Goal: Task Accomplishment & Management: Use online tool/utility

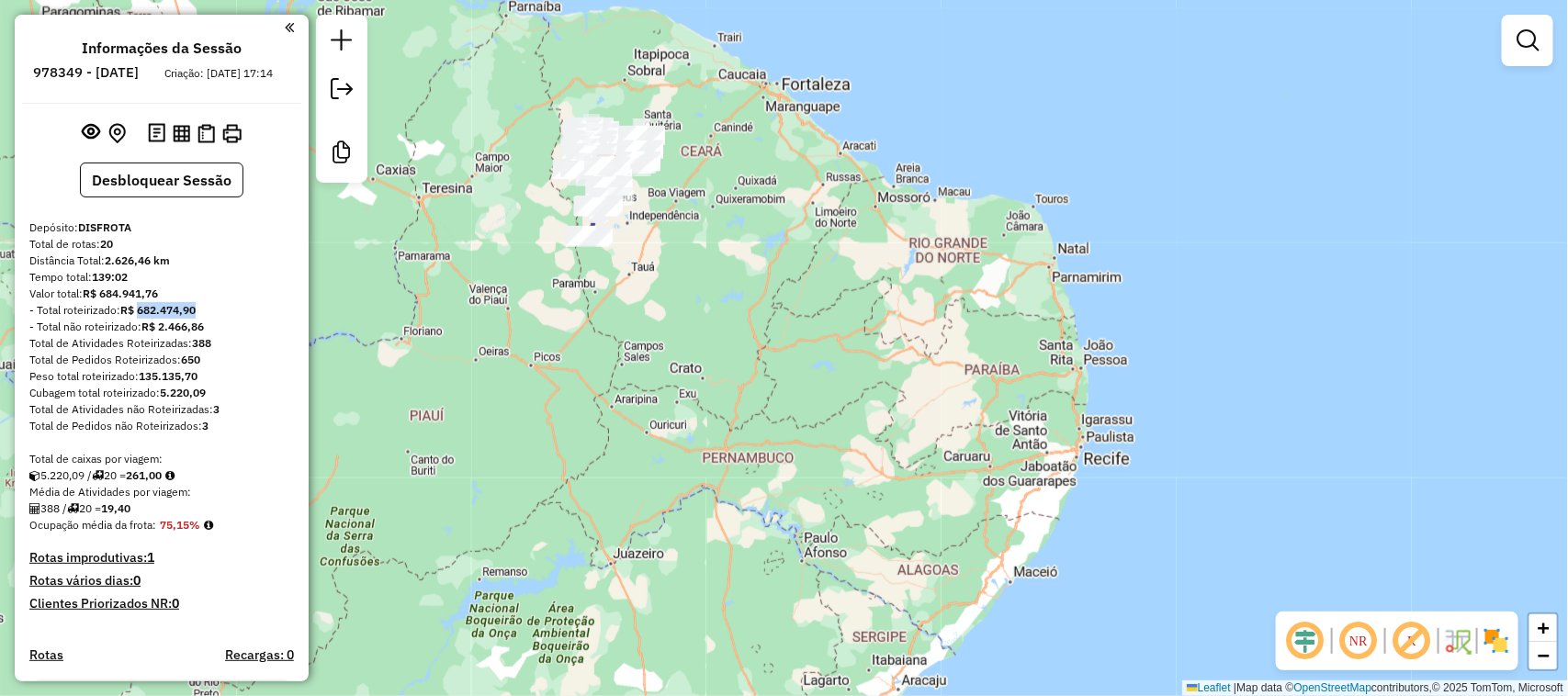
scroll to position [6, 0]
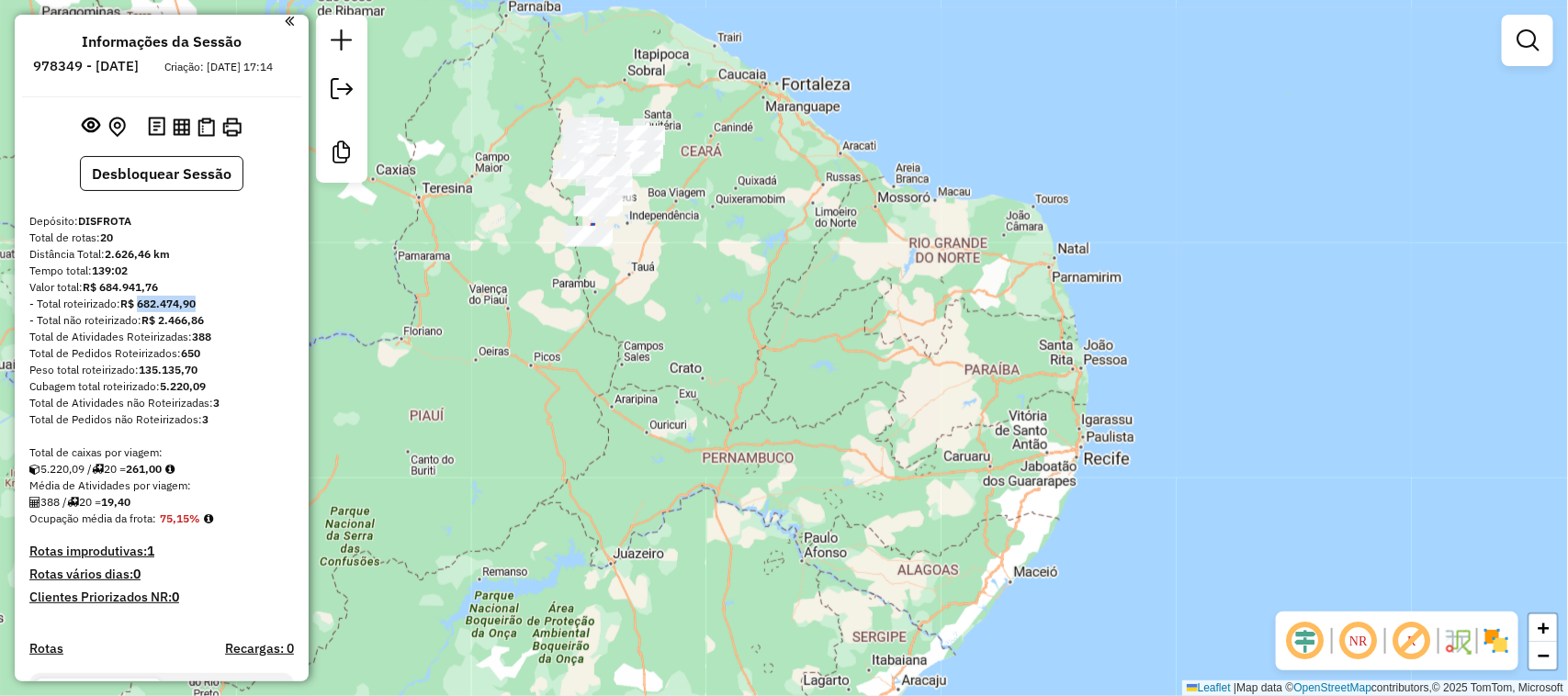
drag, startPoint x: 659, startPoint y: 280, endPoint x: 590, endPoint y: 167, distance: 132.4
click at [721, 324] on div "Janela de atendimento Grade de atendimento Capacidade Transportadoras Veículos …" at bounding box center [784, 348] width 1568 height 696
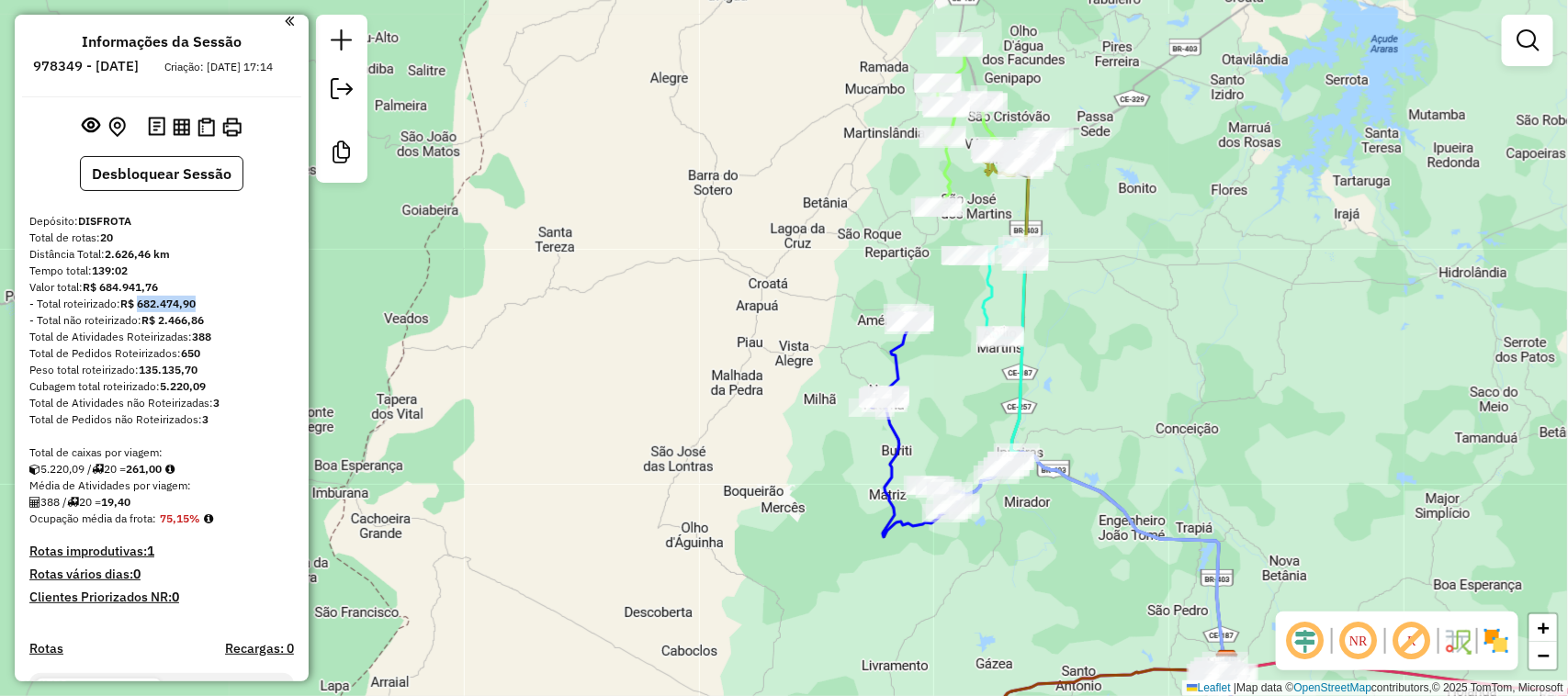
click at [1084, 314] on div "Janela de atendimento Grade de atendimento Capacidade Transportadoras Veículos …" at bounding box center [784, 348] width 1568 height 696
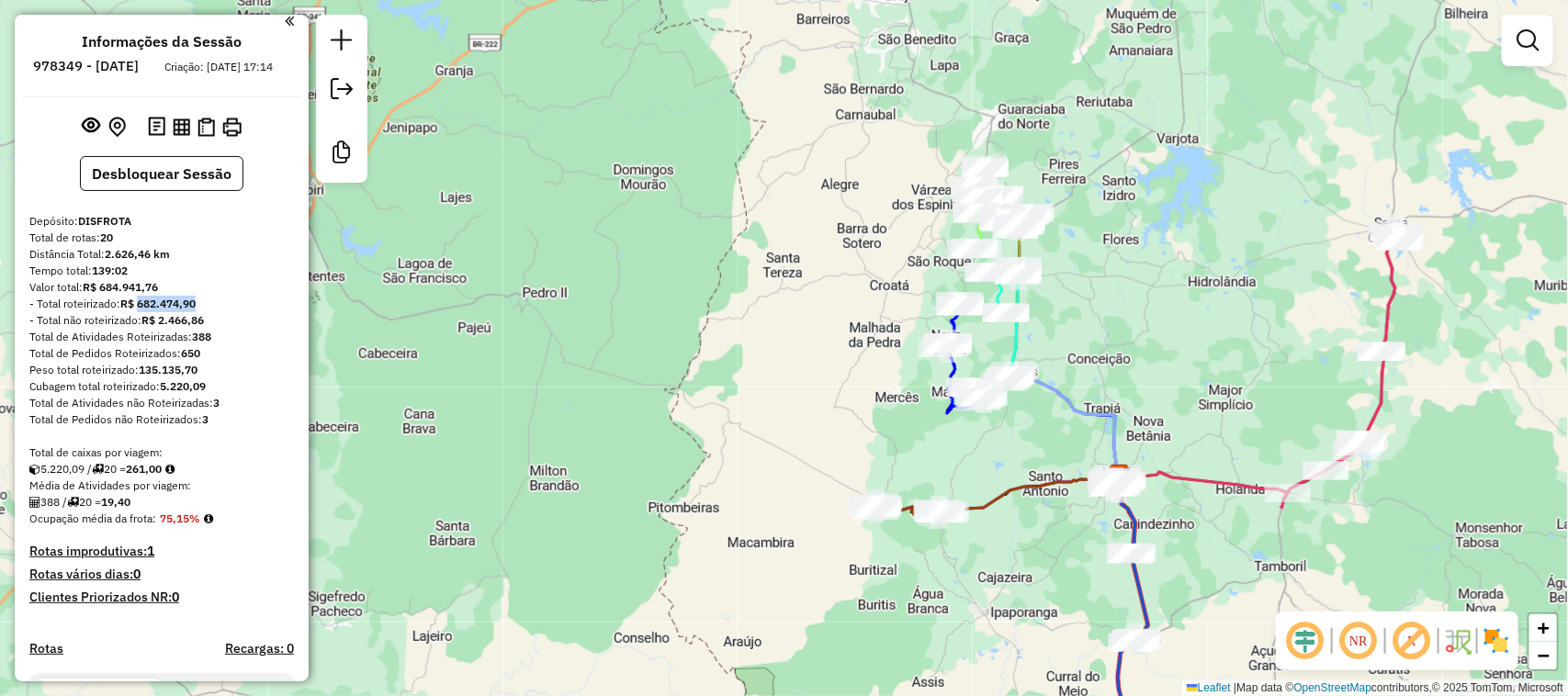
drag, startPoint x: 1039, startPoint y: 442, endPoint x: 941, endPoint y: 378, distance: 117.0
click at [986, 409] on div "Janela de atendimento Grade de atendimento Capacidade Transportadoras Veículos …" at bounding box center [784, 348] width 1568 height 696
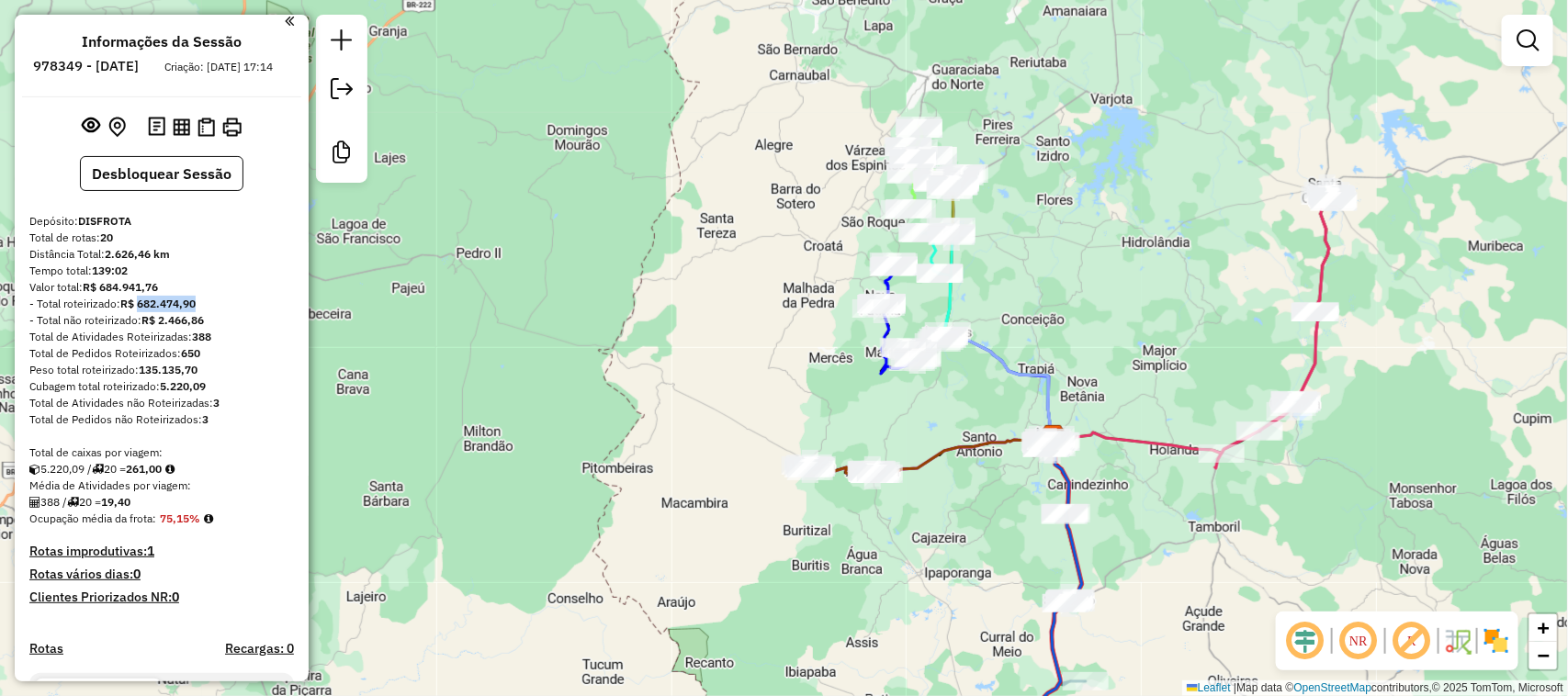
click at [937, 350] on div "Rota 20 - Placa TIG2F31 16164 - PONTO CERTO Janela de atendimento Grade de aten…" at bounding box center [784, 348] width 1568 height 696
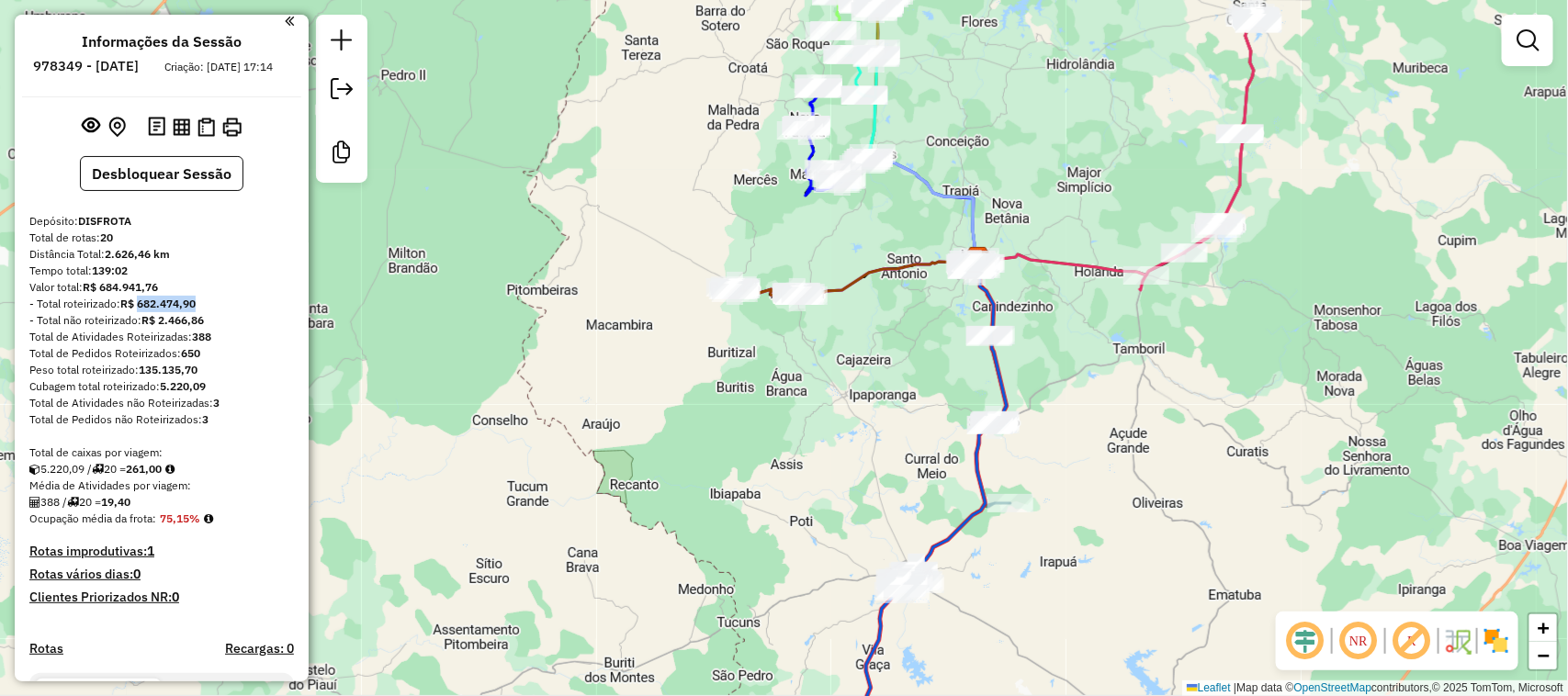
drag, startPoint x: 934, startPoint y: 347, endPoint x: 989, endPoint y: 364, distance: 57.6
click at [974, 368] on div "Janela de atendimento Grade de atendimento Capacidade Transportadoras Veículos …" at bounding box center [784, 348] width 1568 height 696
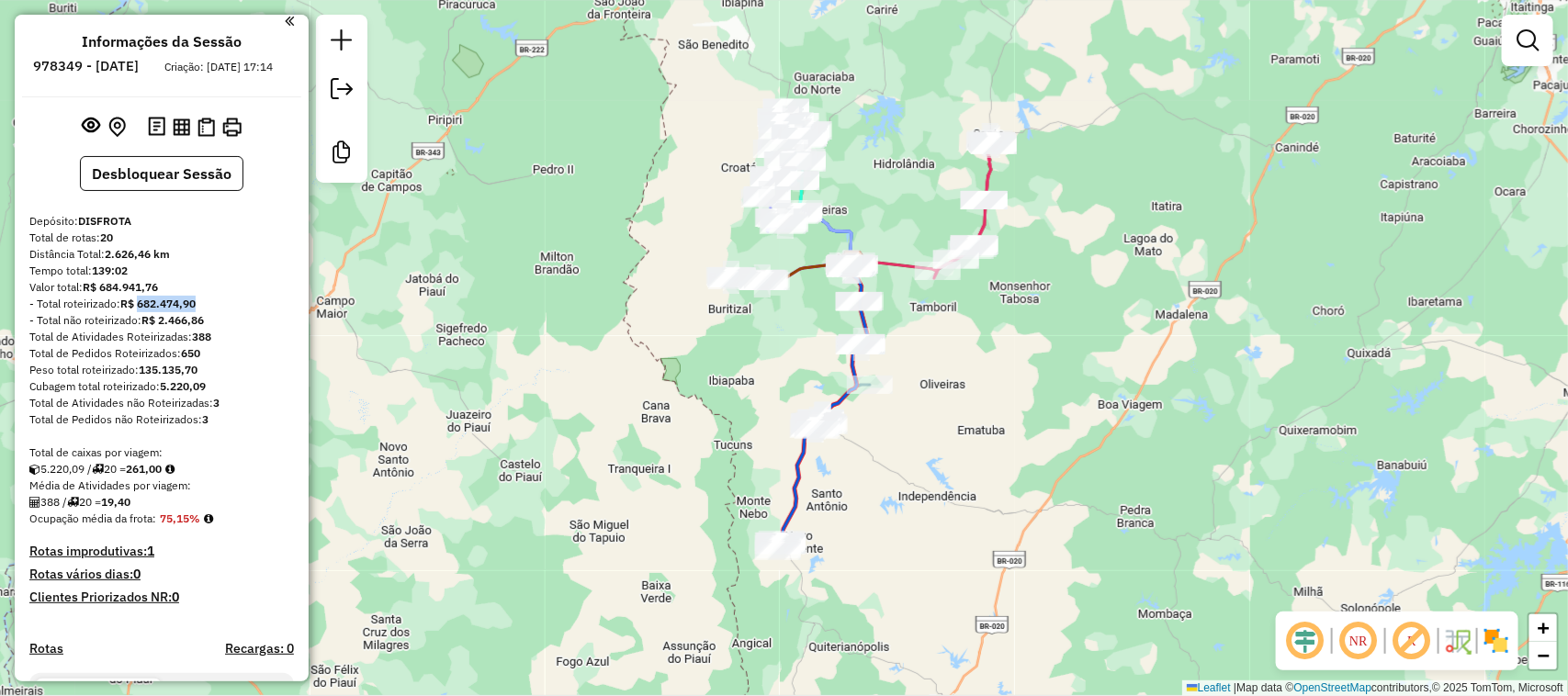
drag, startPoint x: 621, startPoint y: 230, endPoint x: 735, endPoint y: 255, distance: 116.7
click at [730, 255] on div "Janela de atendimento Grade de atendimento Capacidade Transportadoras Veículos …" at bounding box center [784, 348] width 1568 height 696
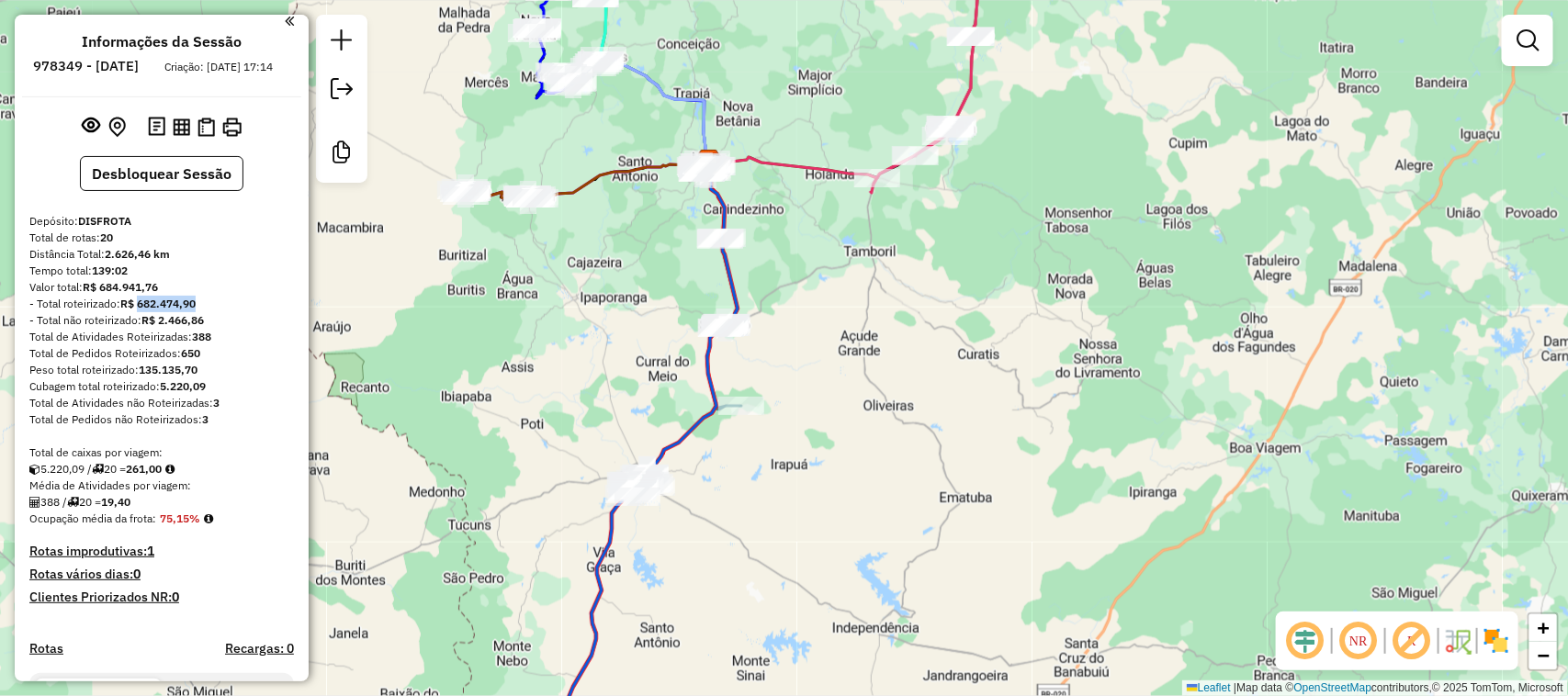
drag, startPoint x: 789, startPoint y: 230, endPoint x: 907, endPoint y: 291, distance: 132.8
click at [870, 293] on div "Janela de atendimento Grade de atendimento Capacidade Transportadoras Veículos …" at bounding box center [784, 348] width 1568 height 696
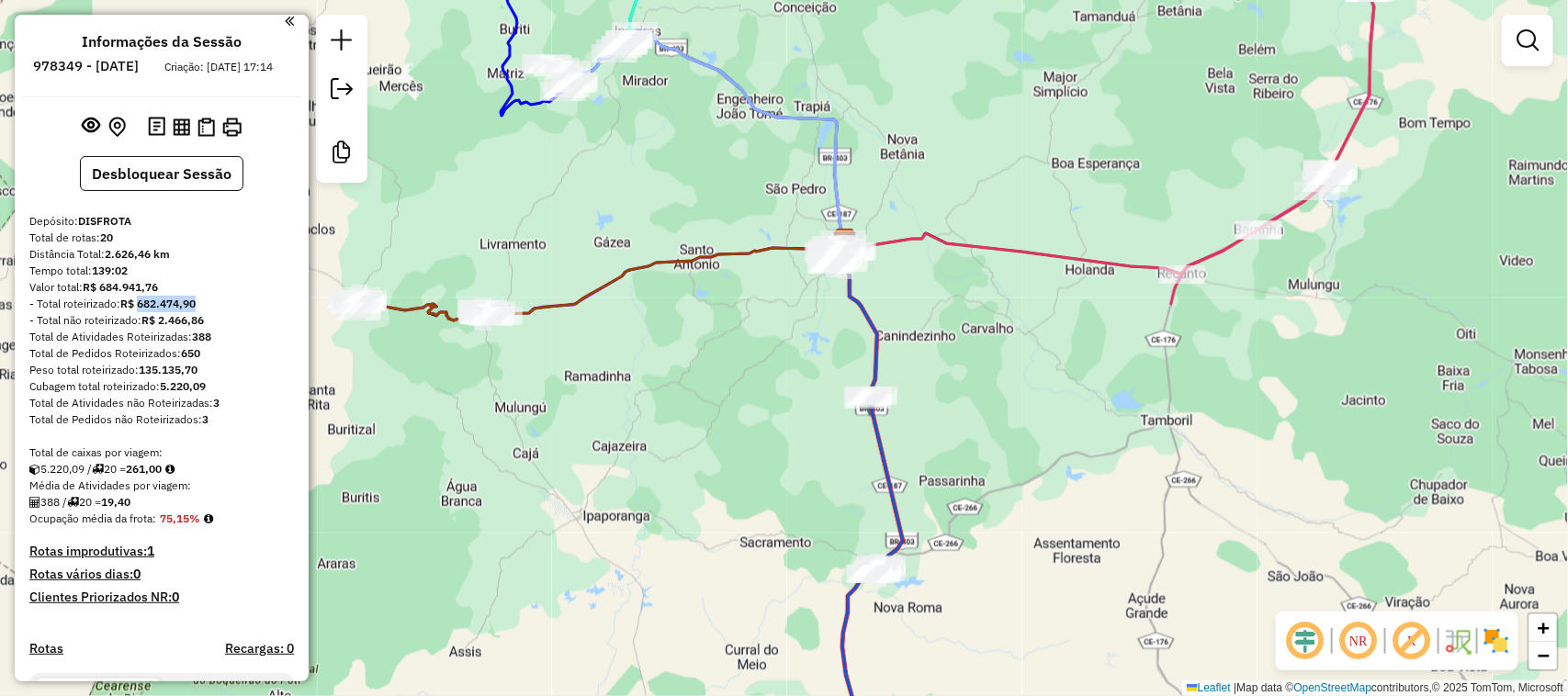
drag, startPoint x: 723, startPoint y: 202, endPoint x: 834, endPoint y: 216, distance: 111.9
click at [829, 216] on div "Janela de atendimento Grade de atendimento Capacidade Transportadoras Veículos …" at bounding box center [784, 348] width 1568 height 696
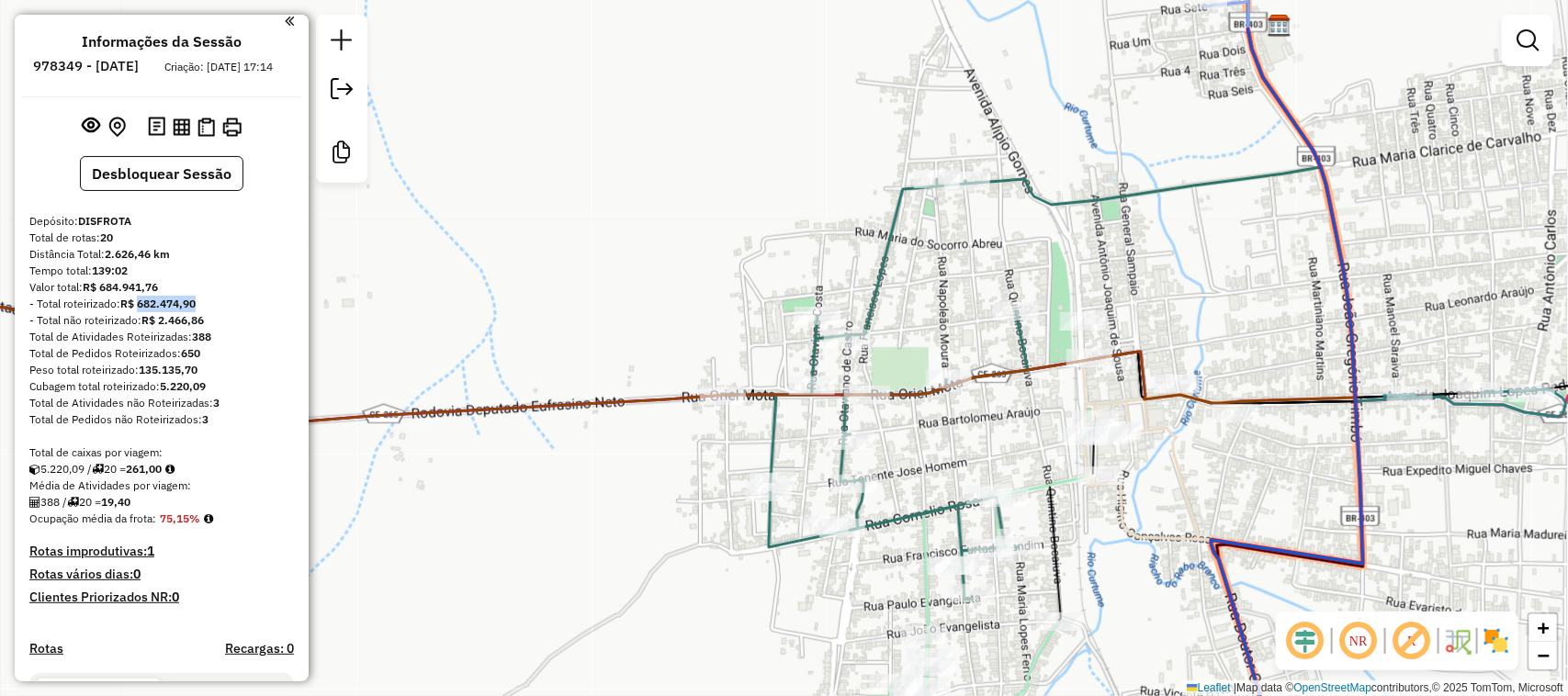
drag, startPoint x: 1219, startPoint y: 319, endPoint x: 1136, endPoint y: 212, distance: 135.4
click at [1140, 217] on div "Janela de atendimento Grade de atendimento Capacidade Transportadoras Veículos …" at bounding box center [784, 348] width 1568 height 696
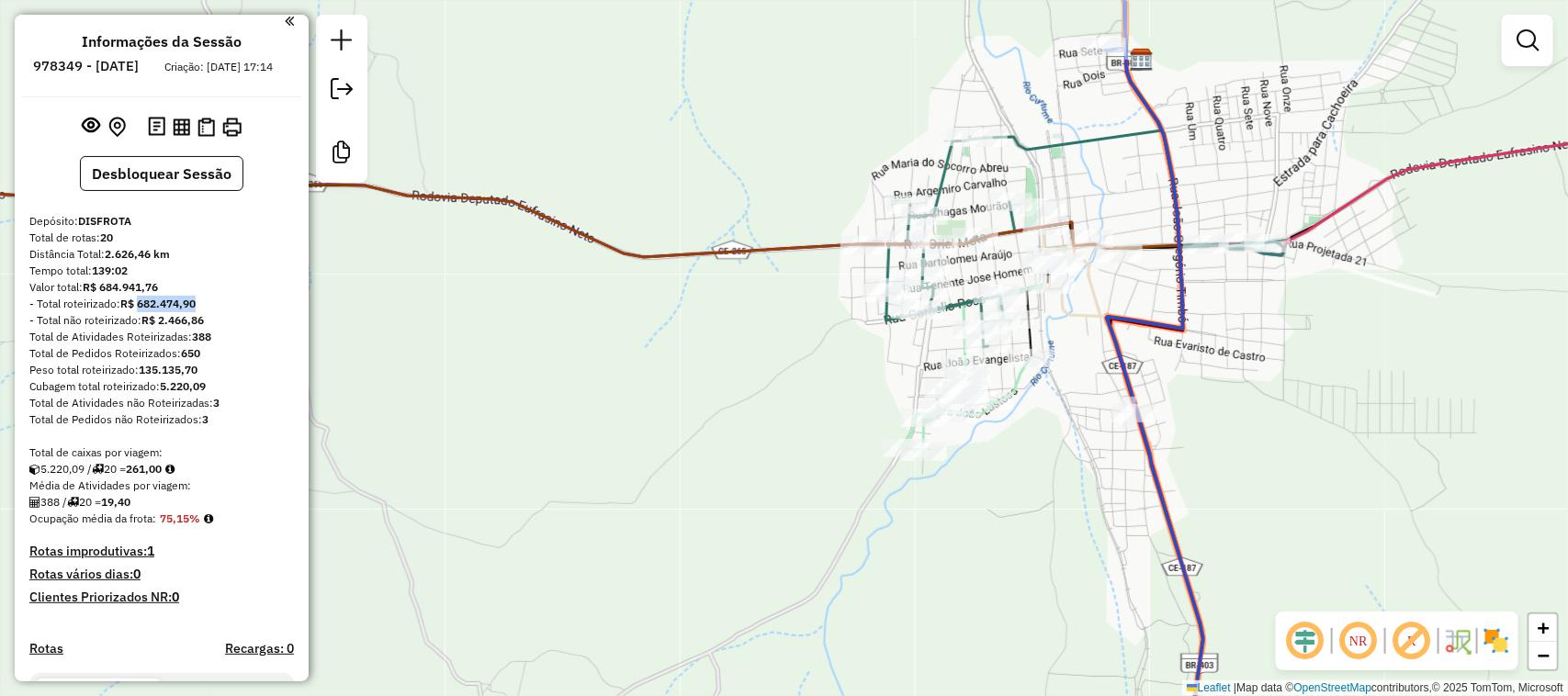
drag, startPoint x: 1161, startPoint y: 303, endPoint x: 1122, endPoint y: 285, distance: 43.0
click at [1122, 286] on div "Janela de atendimento Grade de atendimento Capacidade Transportadoras Veículos …" at bounding box center [784, 348] width 1568 height 696
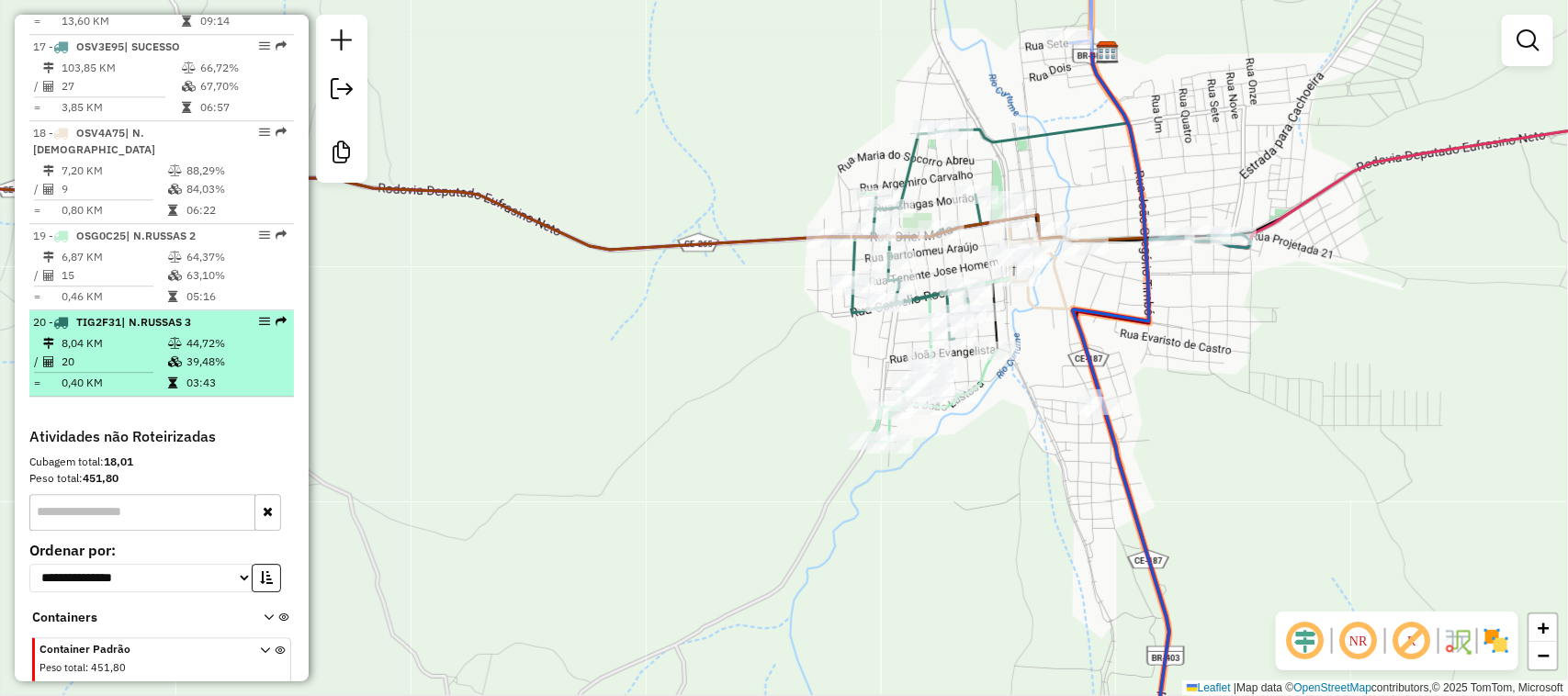
scroll to position [2140, 0]
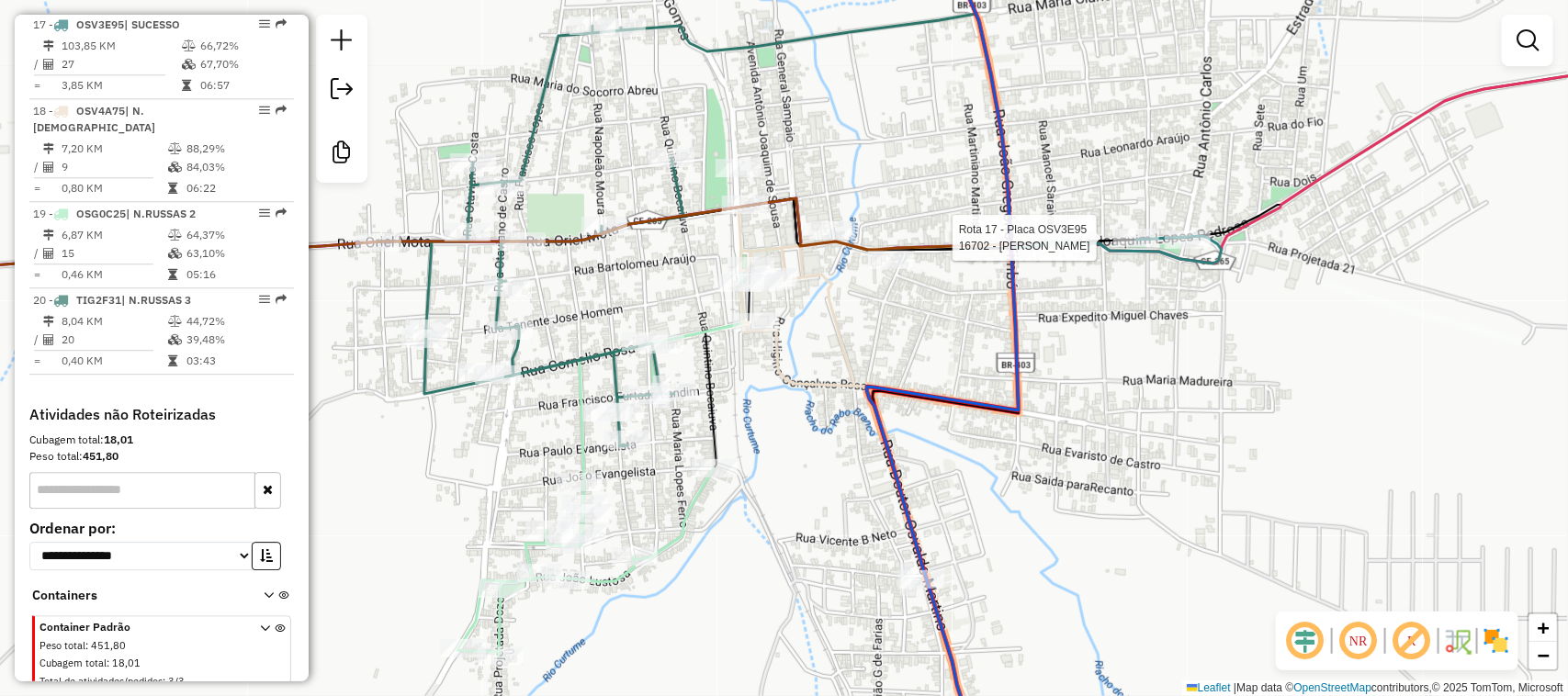
select select "*********"
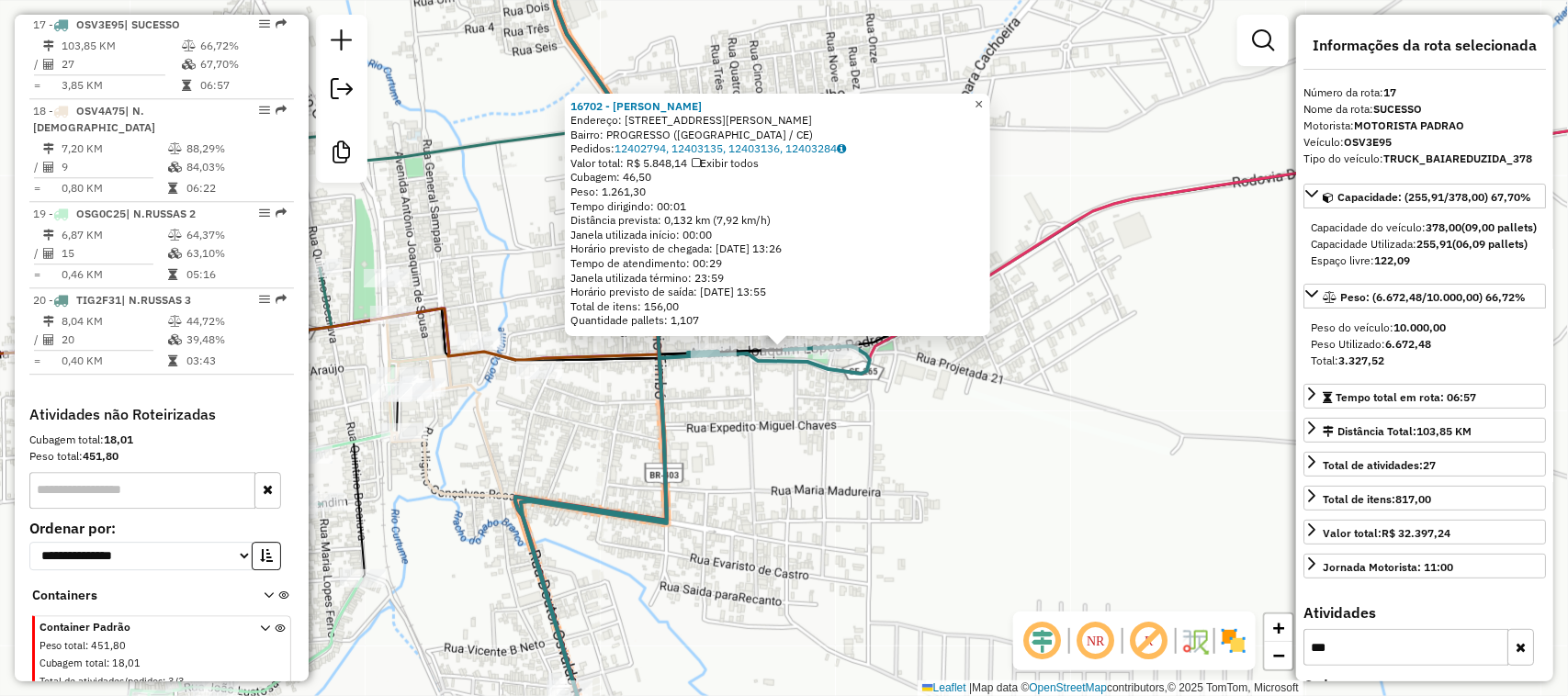
click at [983, 103] on span "×" at bounding box center [979, 104] width 8 height 16
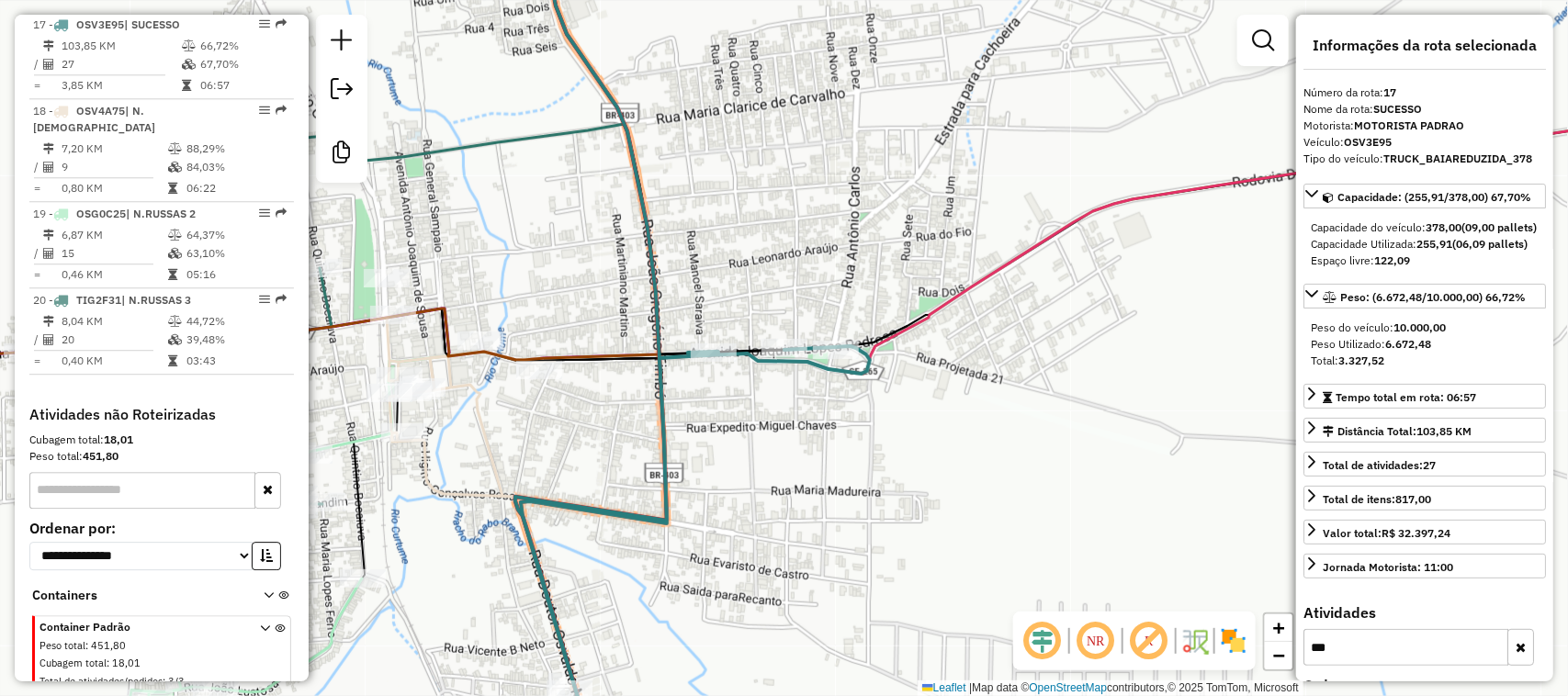
click at [621, 234] on div "Janela de atendimento Grade de atendimento Capacidade Transportadoras Veículos …" at bounding box center [784, 348] width 1568 height 696
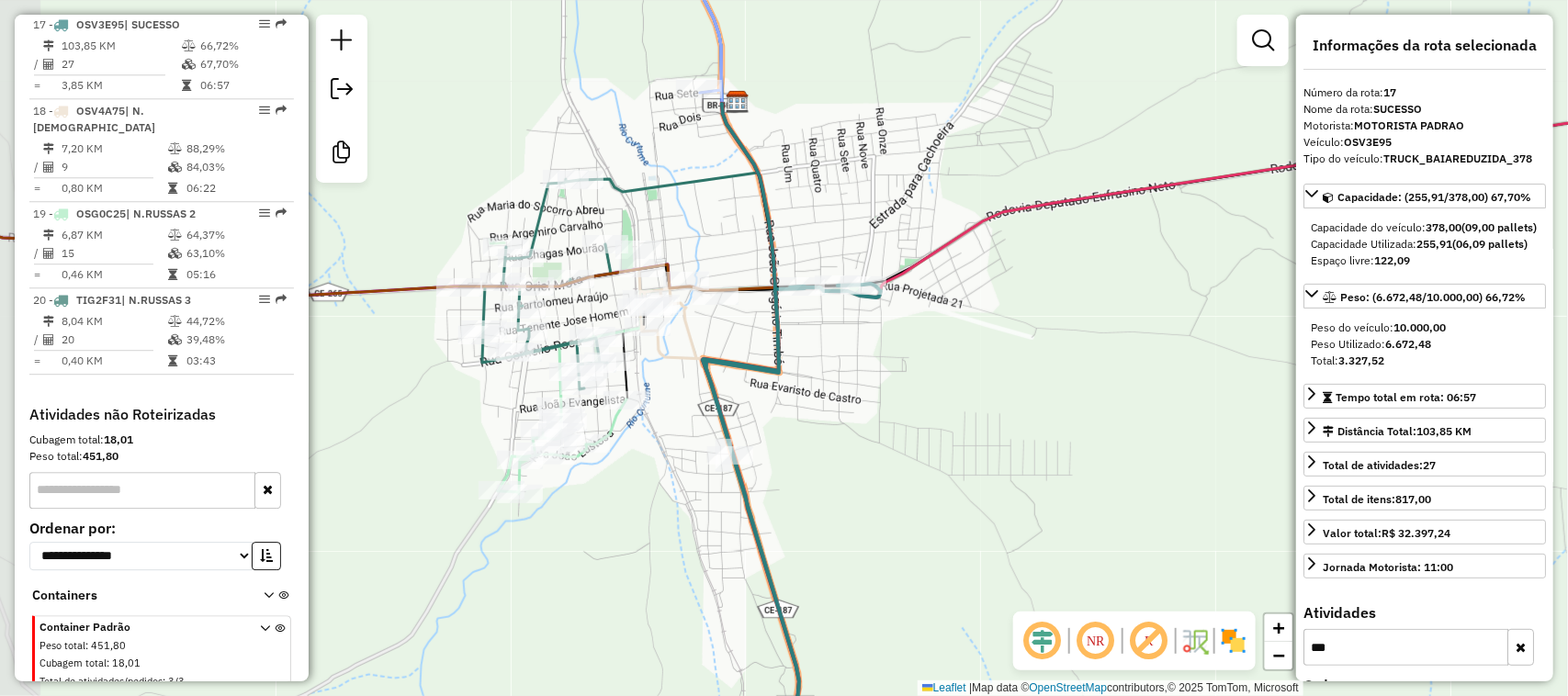
click at [672, 338] on div "Janela de atendimento Grade de atendimento Capacidade Transportadoras Veículos …" at bounding box center [784, 348] width 1568 height 696
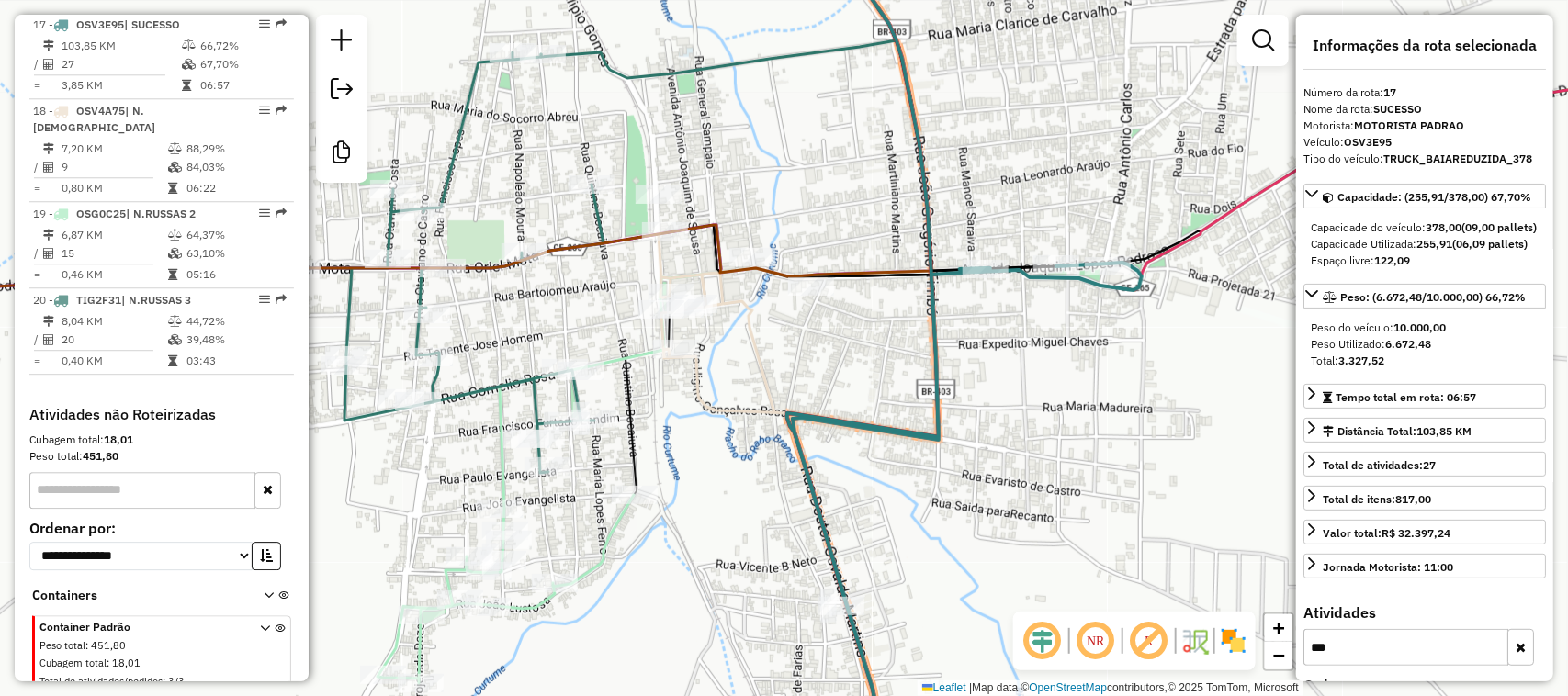
click at [934, 420] on div "Janela de atendimento Grade de atendimento Capacidade Transportadoras Veículos …" at bounding box center [784, 348] width 1568 height 696
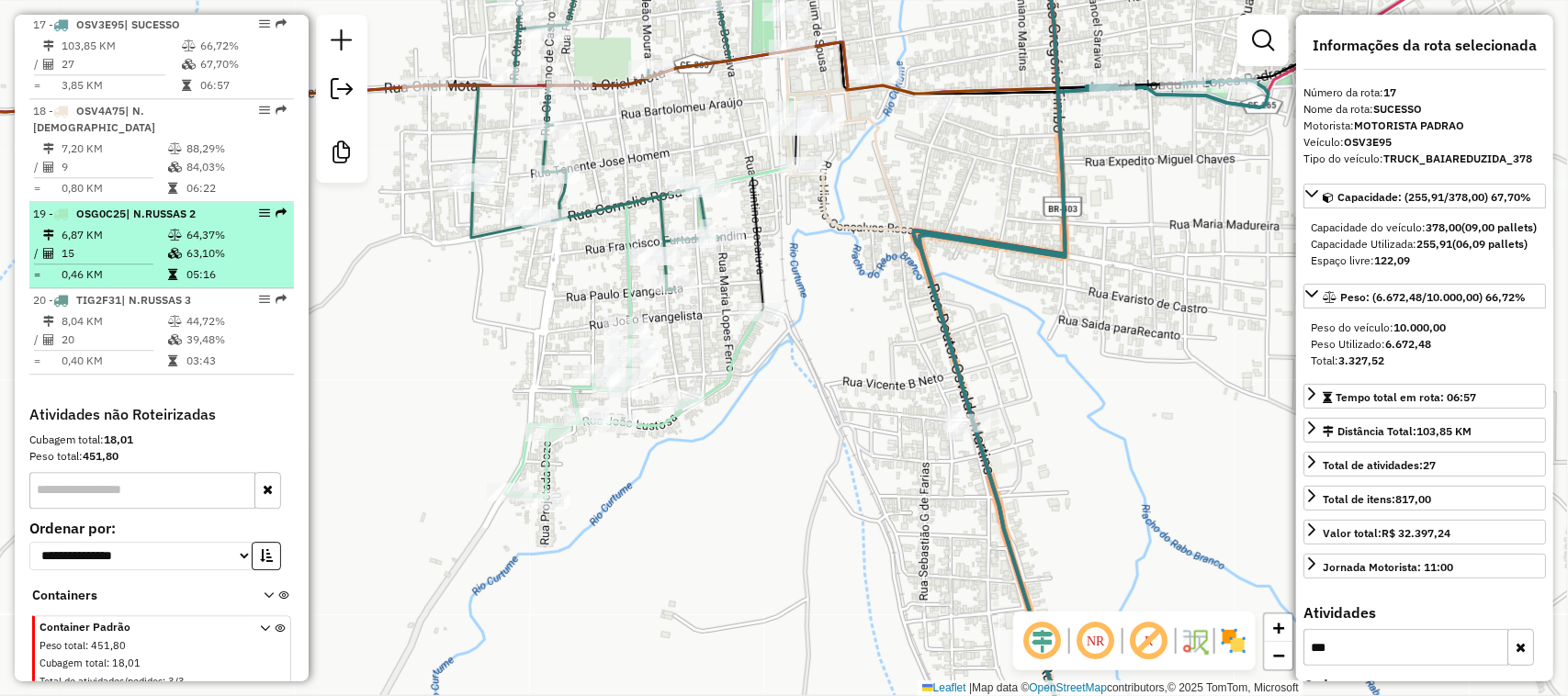
scroll to position [2025, 0]
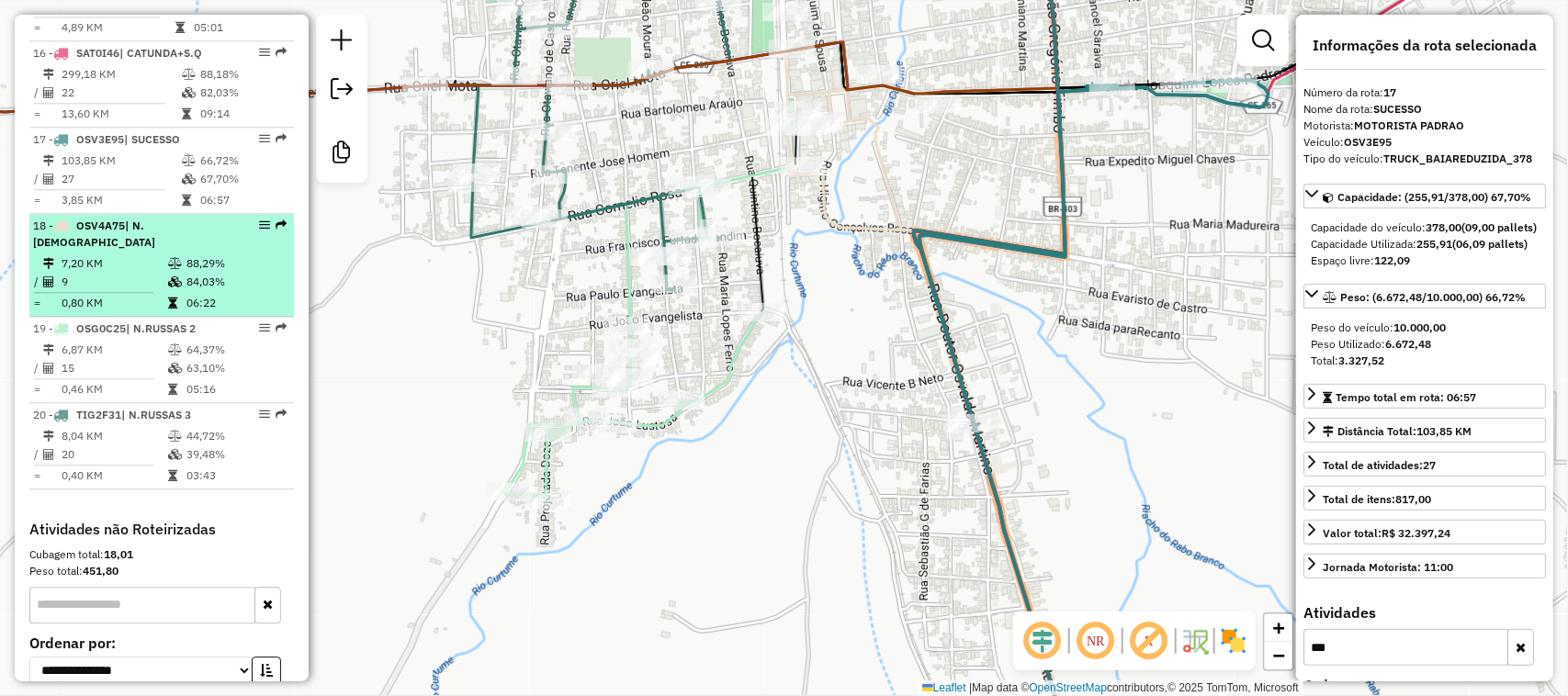
click at [129, 255] on td "7,20 KM" at bounding box center [113, 264] width 106 height 19
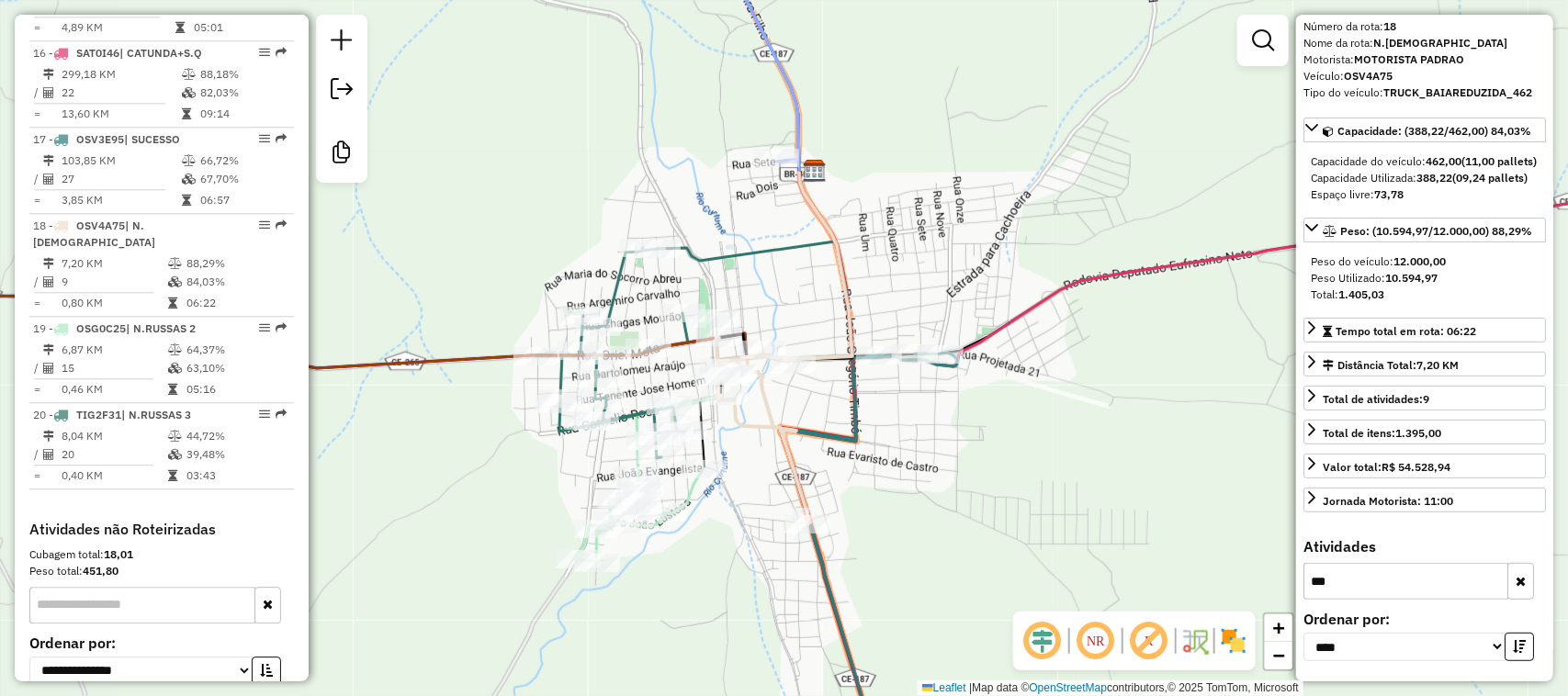
scroll to position [106, 0]
click at [1516, 581] on icon "button" at bounding box center [1520, 581] width 10 height 13
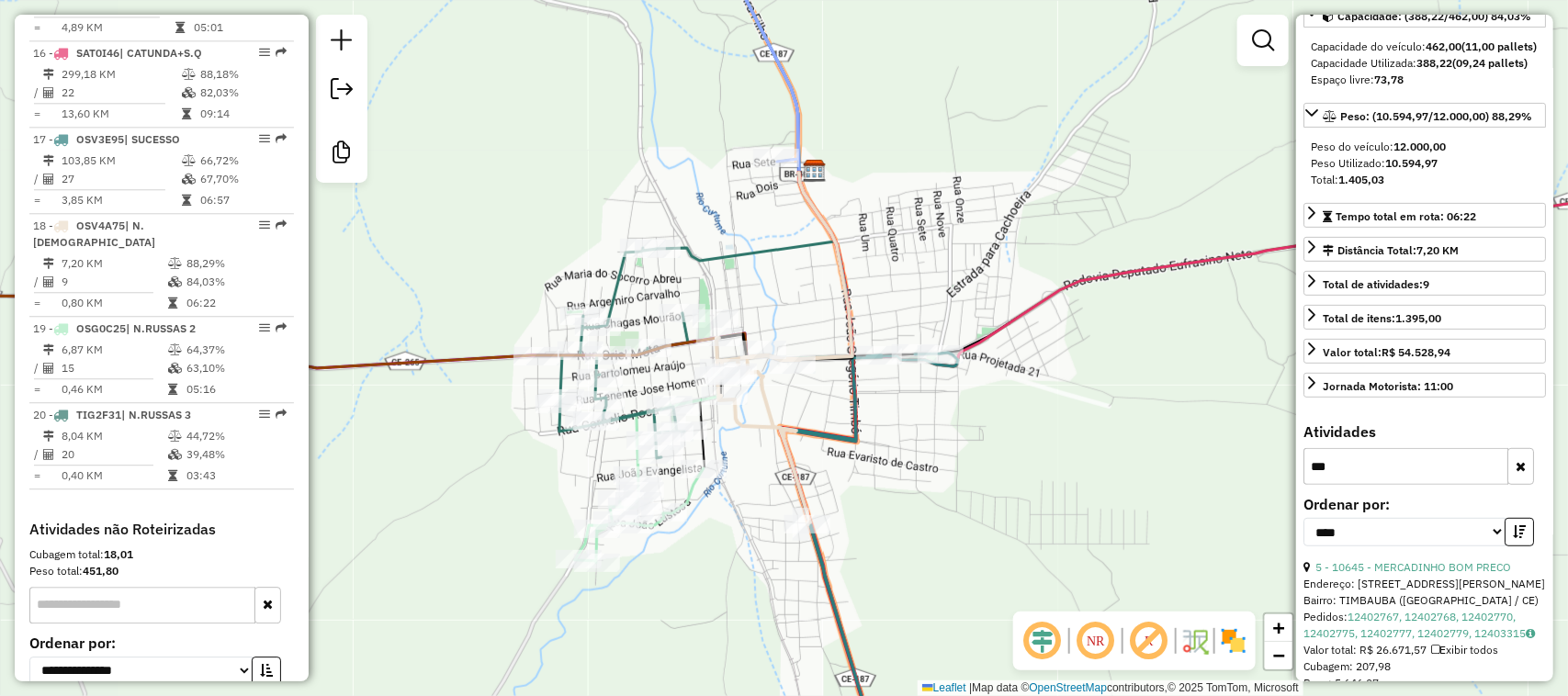
scroll to position [221, 0]
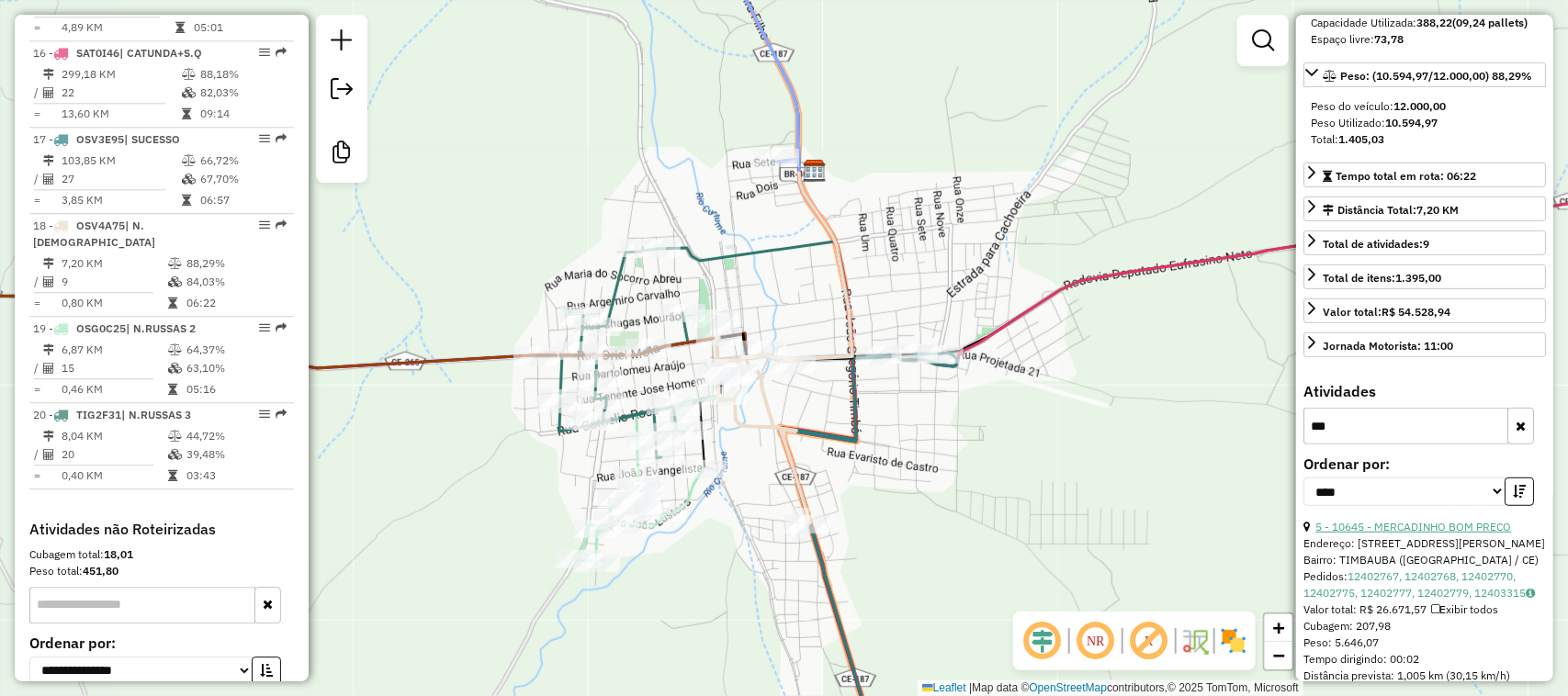
click at [1437, 533] on link "5 - 10645 - MERCADINHO BOM PRECO" at bounding box center [1412, 526] width 195 height 14
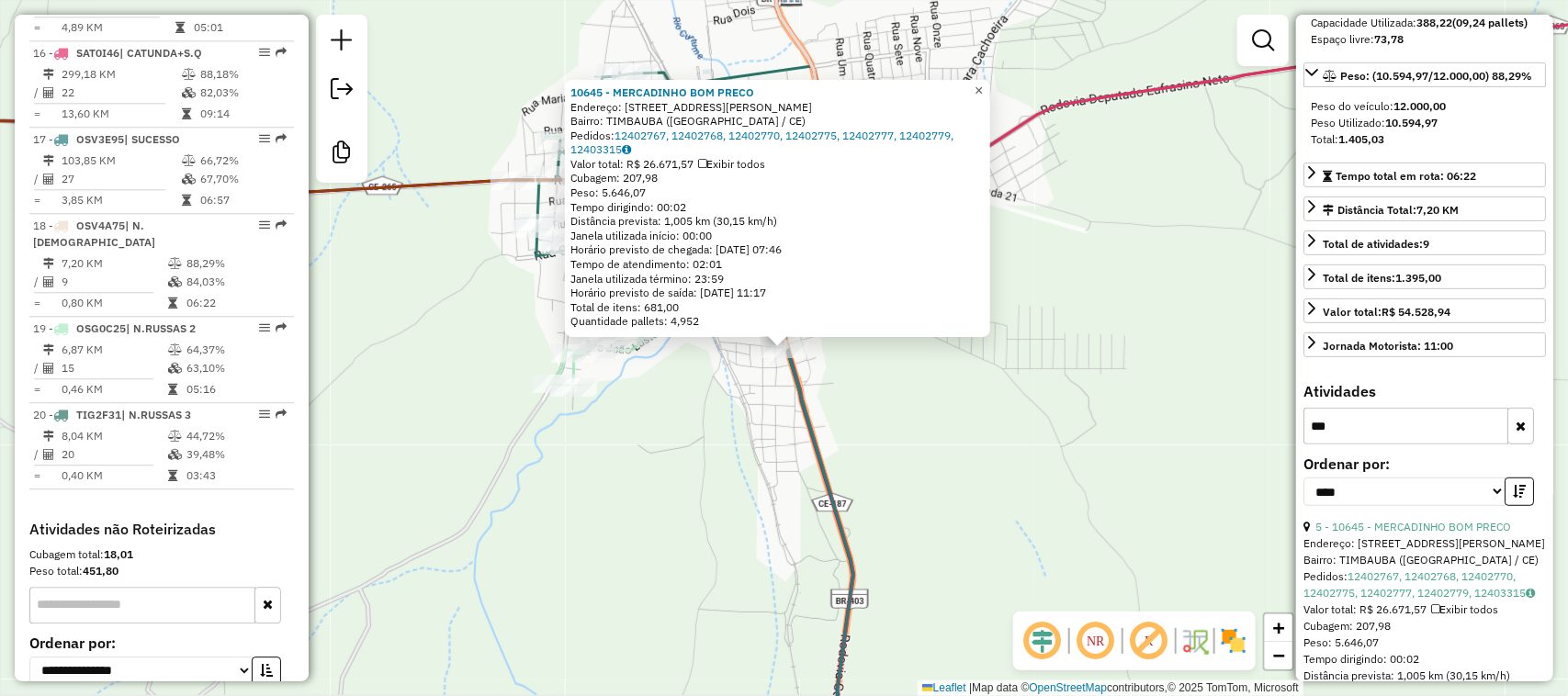
click at [983, 83] on span "×" at bounding box center [979, 90] width 8 height 16
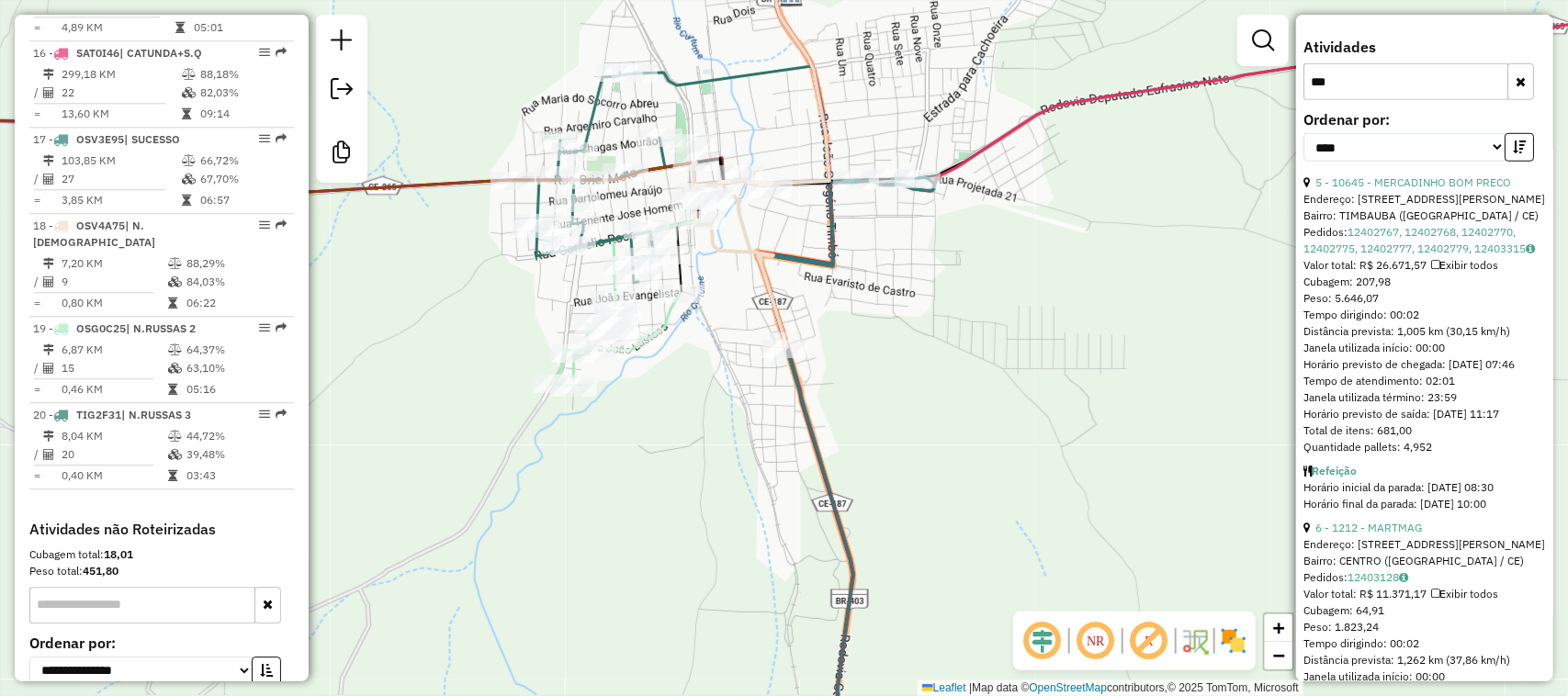
scroll to position [680, 0]
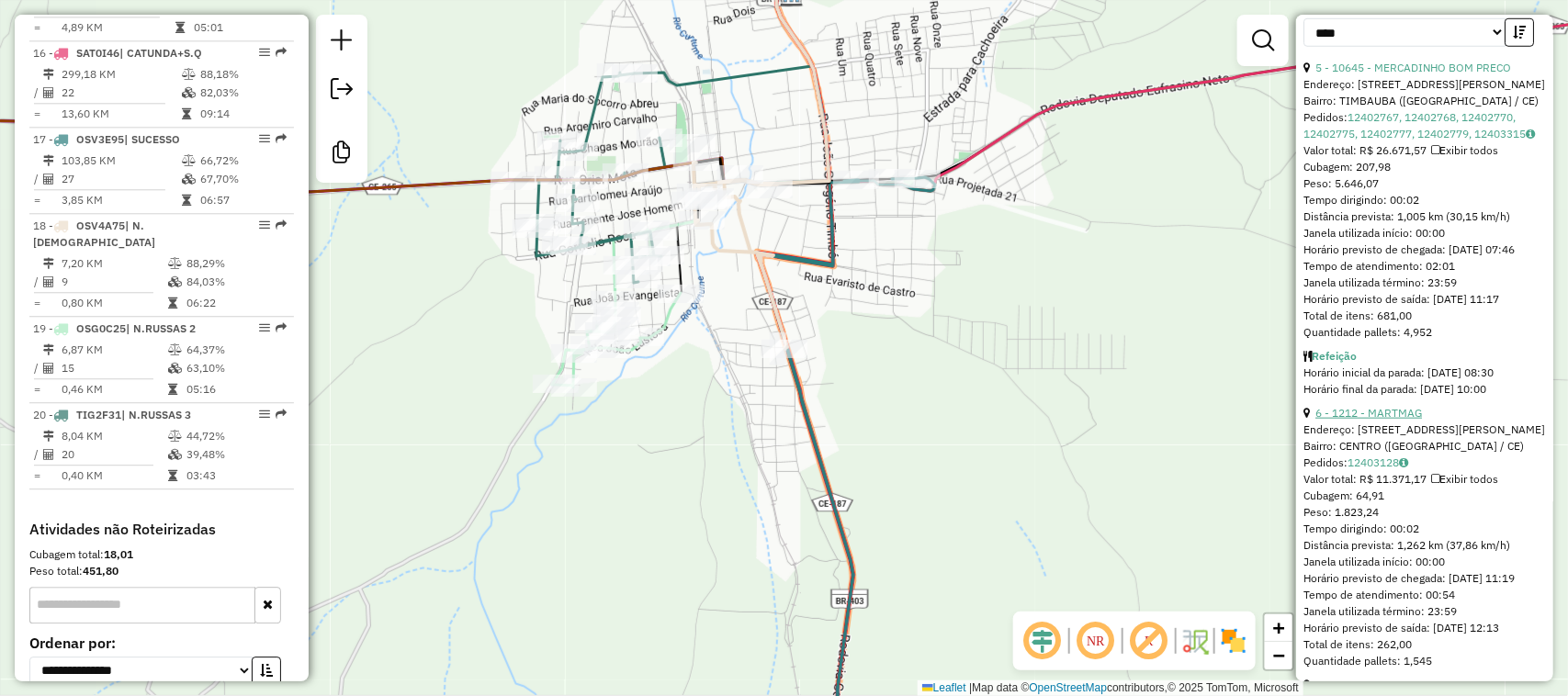
click at [1403, 419] on link "6 - 1212 - MARTMAG" at bounding box center [1368, 412] width 106 height 14
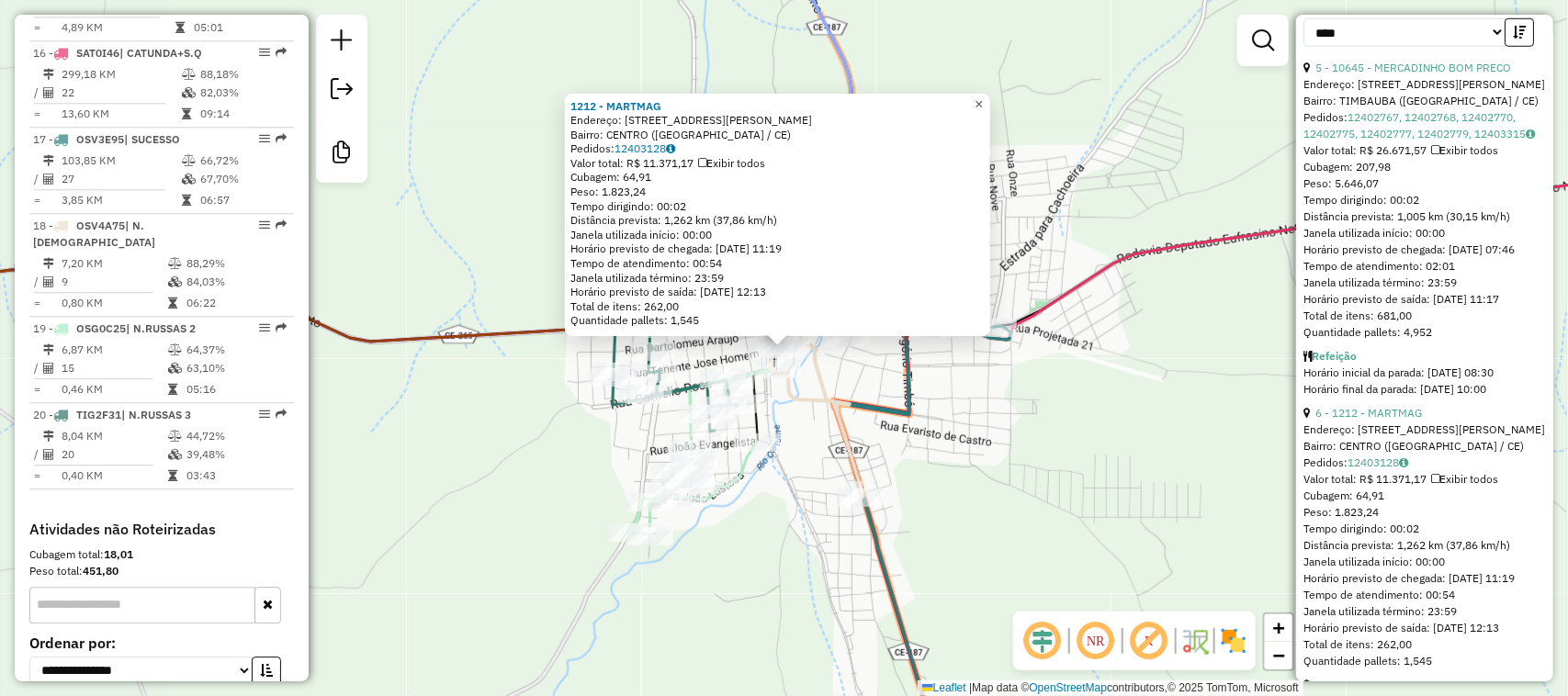
click at [983, 97] on span "×" at bounding box center [979, 104] width 8 height 16
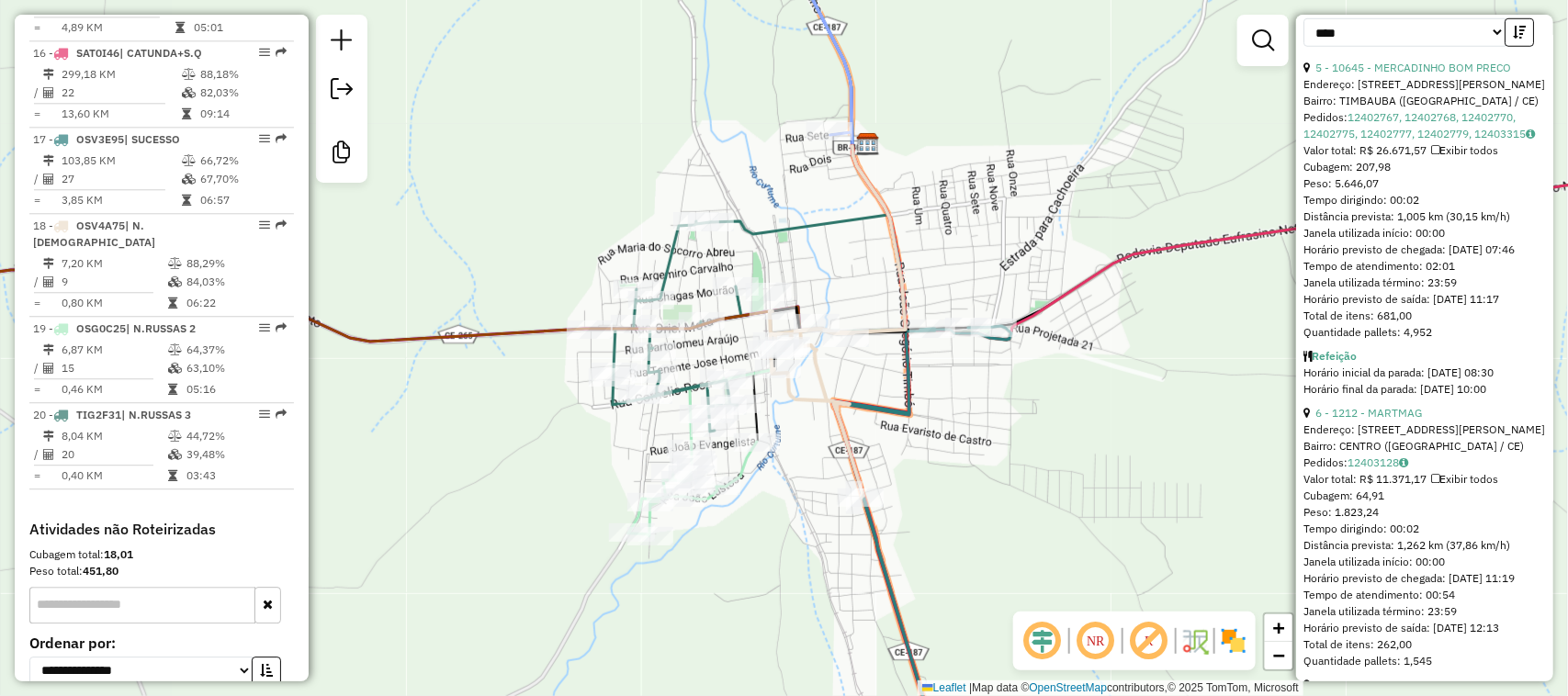
drag, startPoint x: 810, startPoint y: 363, endPoint x: 885, endPoint y: 354, distance: 75.5
click at [863, 355] on icon at bounding box center [816, 405] width 93 height 186
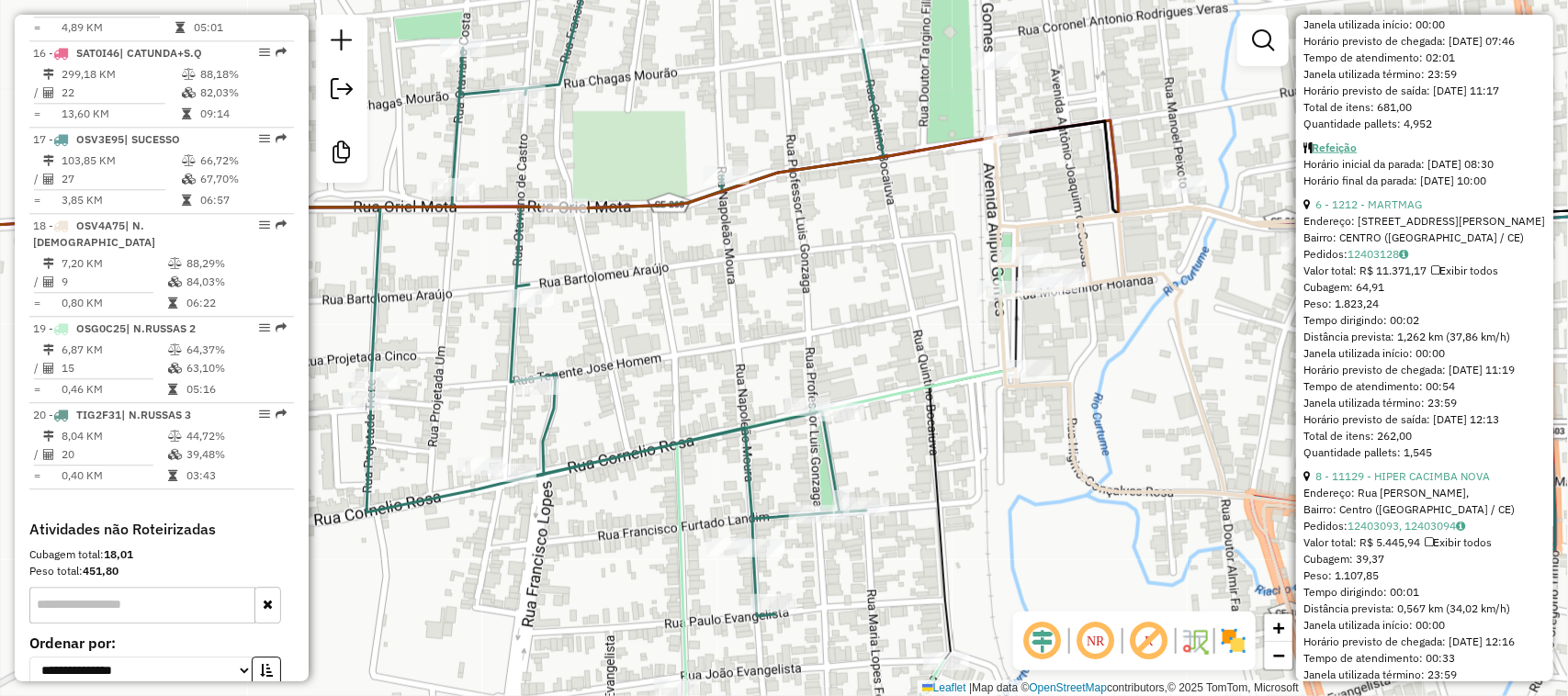
scroll to position [910, 0]
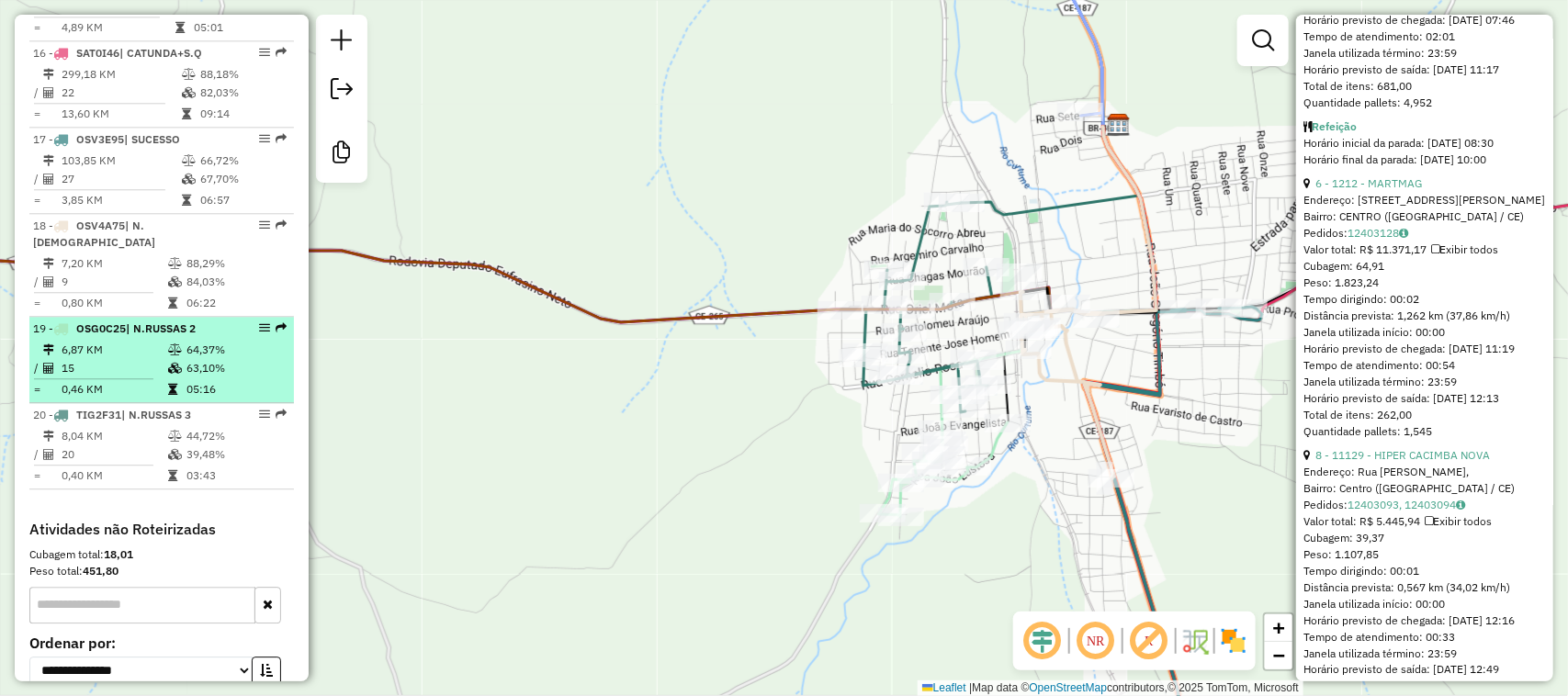
click at [130, 341] on td "6,87 KM" at bounding box center [113, 350] width 106 height 19
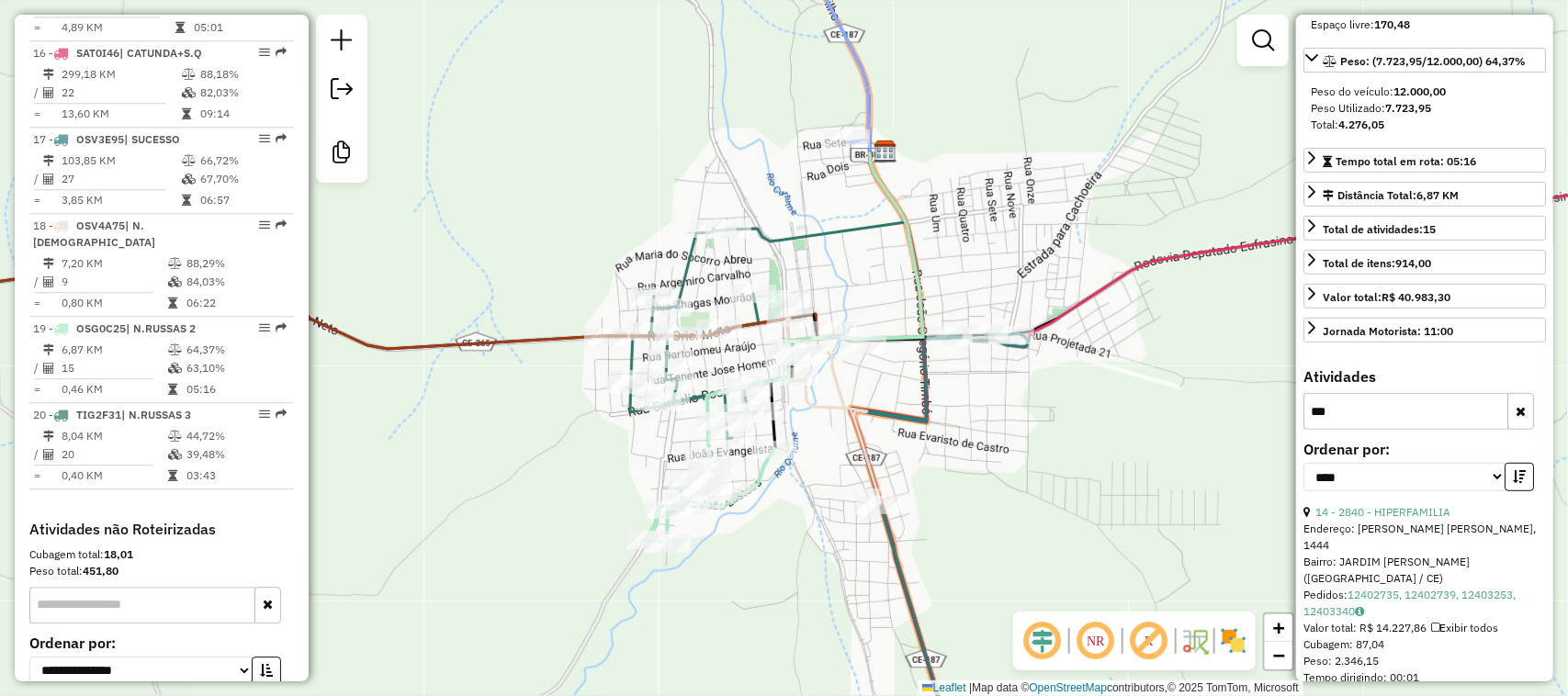
scroll to position [221, 0]
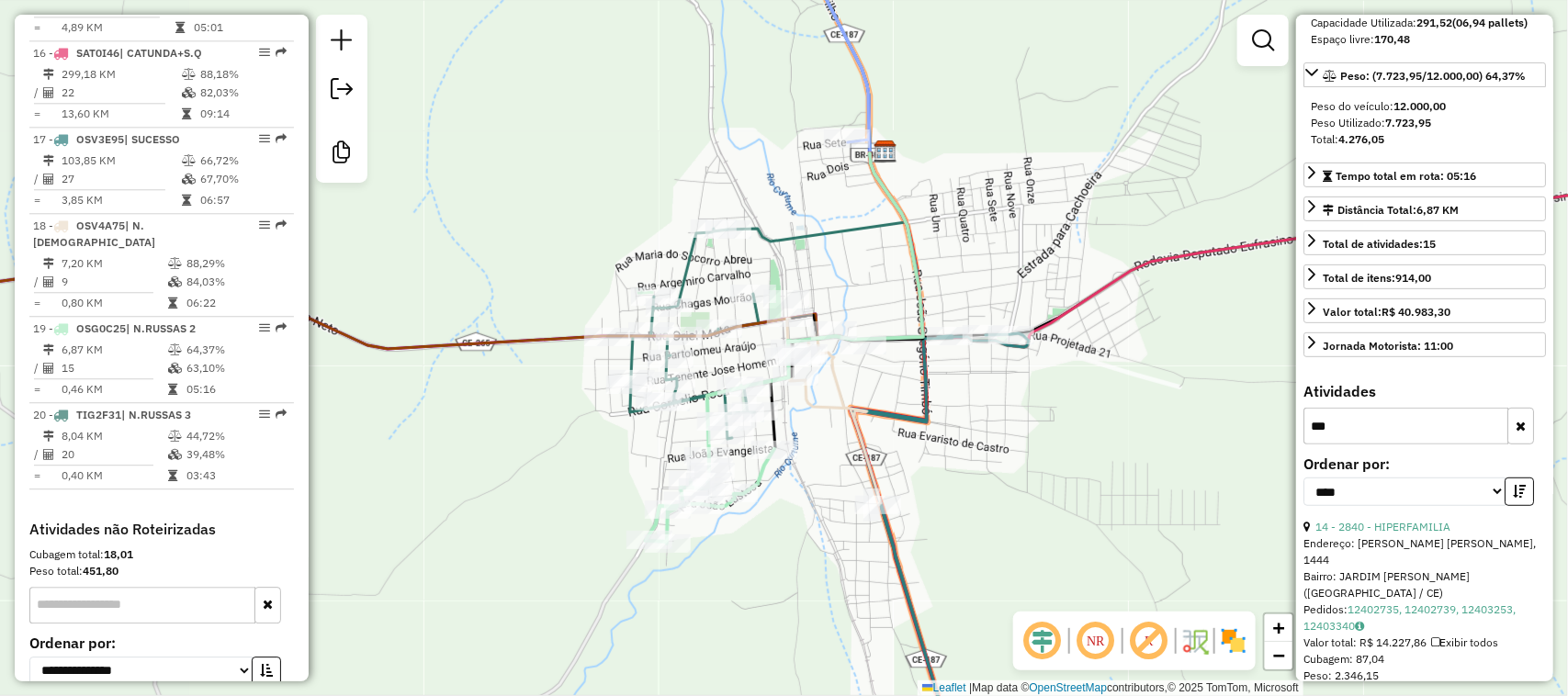
drag, startPoint x: 778, startPoint y: 552, endPoint x: 888, endPoint y: 473, distance: 135.4
click at [871, 497] on div "Janela de atendimento Grade de atendimento Capacidade Transportadoras Veículos …" at bounding box center [784, 348] width 1568 height 696
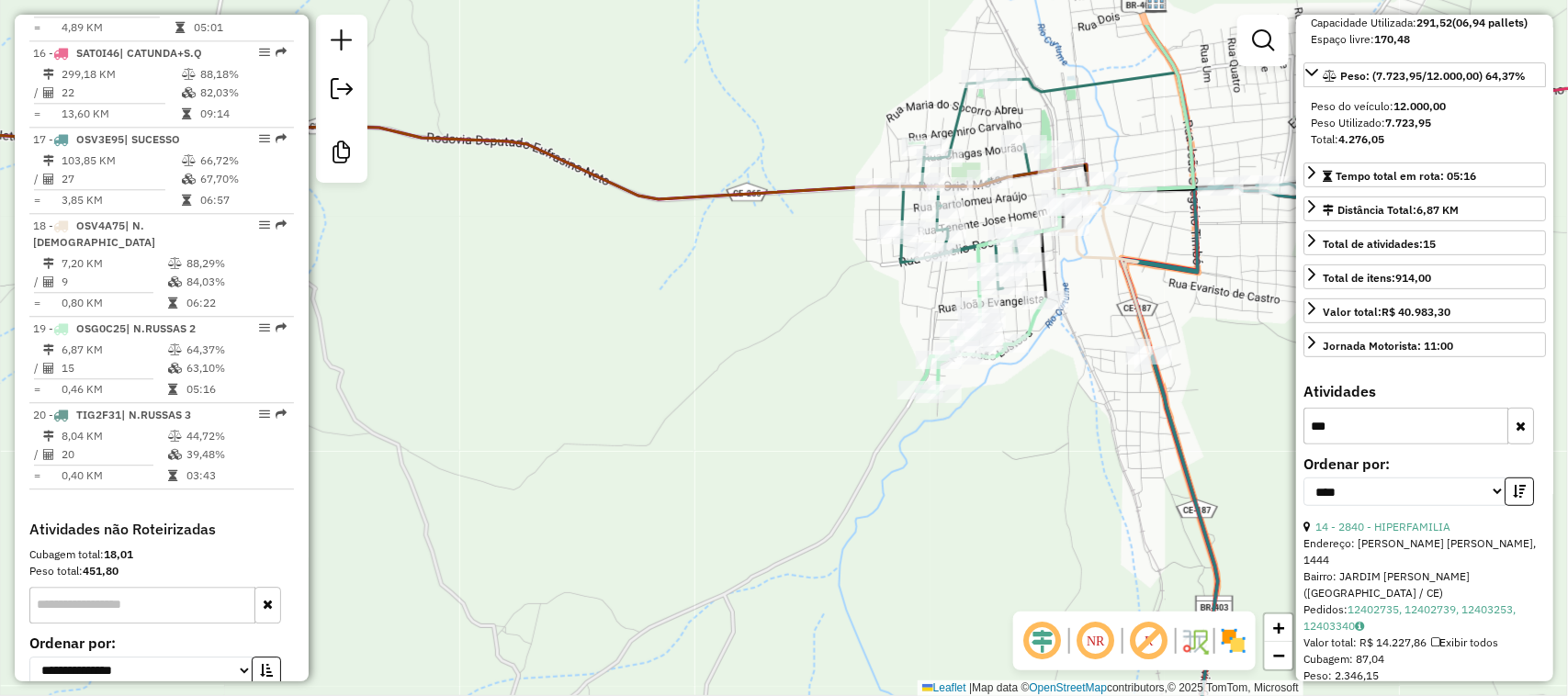
drag, startPoint x: 1058, startPoint y: 415, endPoint x: 1057, endPoint y: 382, distance: 33.0
click at [1058, 434] on div "Janela de atendimento Grade de atendimento Capacidade Transportadoras Veículos …" at bounding box center [784, 348] width 1568 height 696
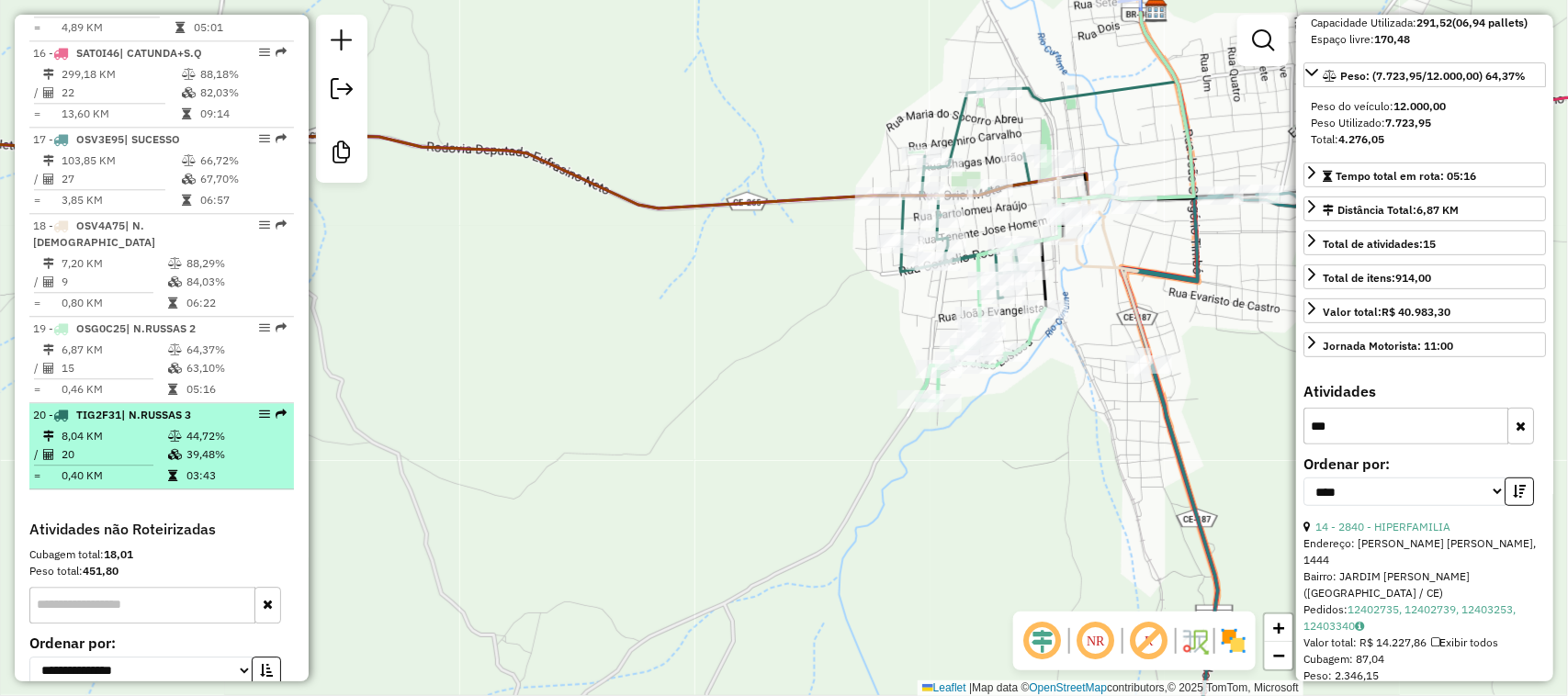
click at [126, 427] on td "8,04 KM" at bounding box center [113, 436] width 106 height 19
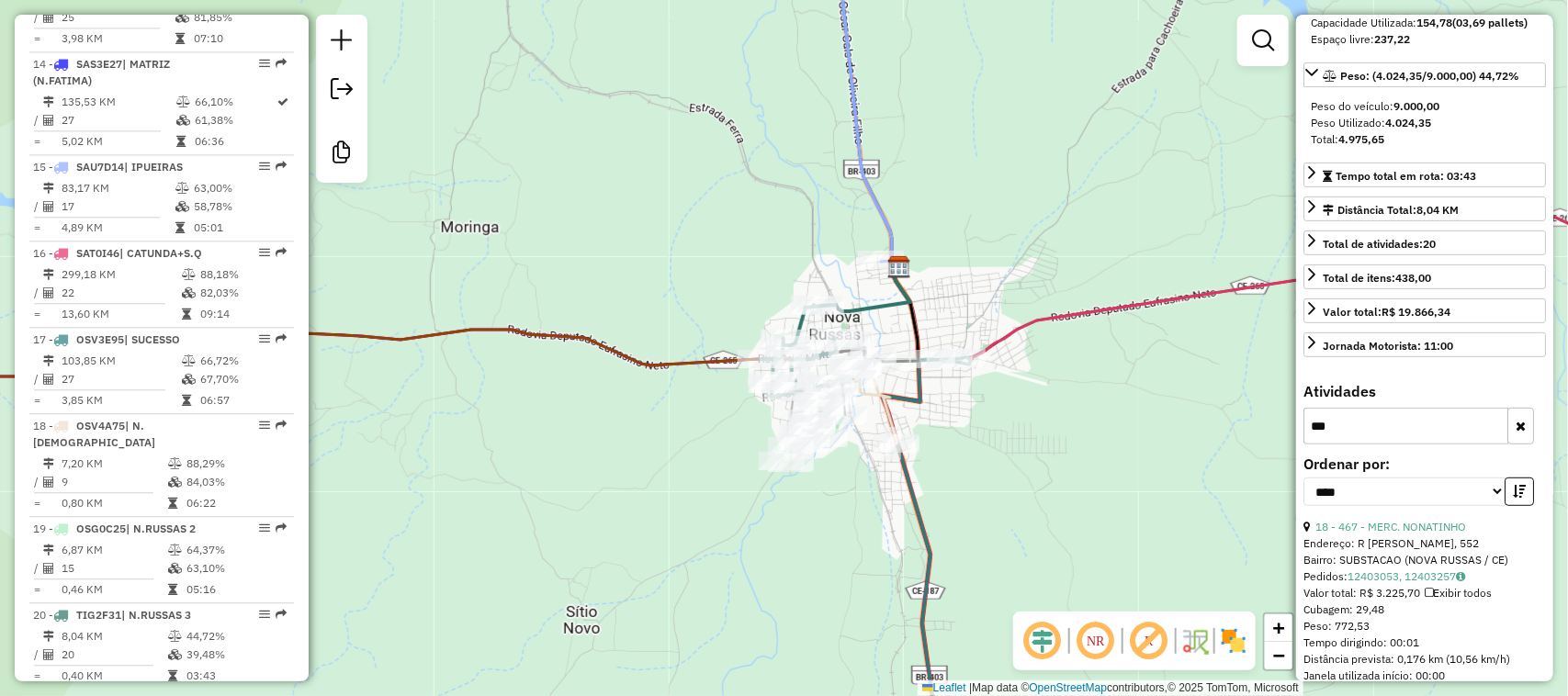
scroll to position [1795, 0]
